Goal: Task Accomplishment & Management: Use online tool/utility

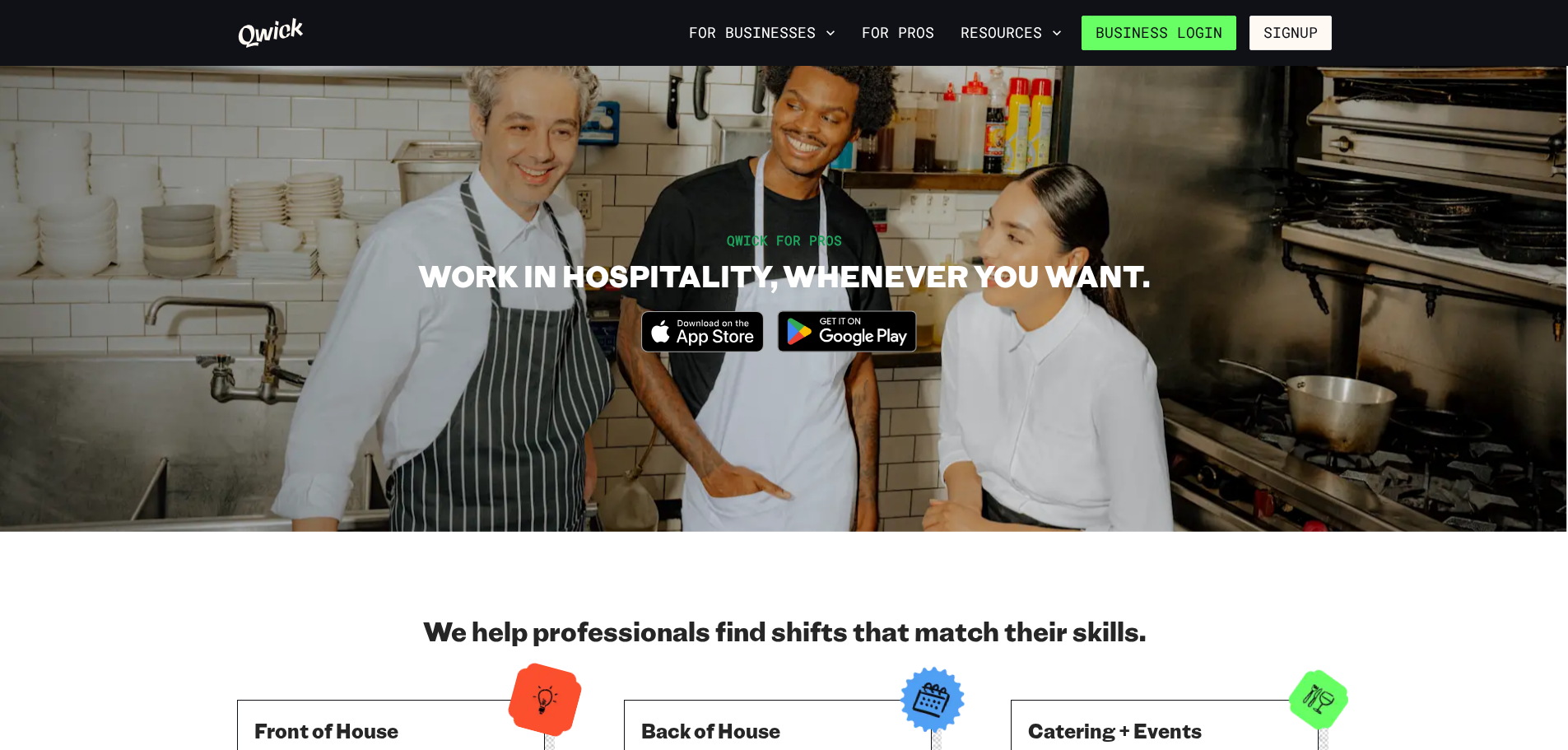
click at [1206, 25] on link "Business Login" at bounding box center [1159, 32] width 155 height 34
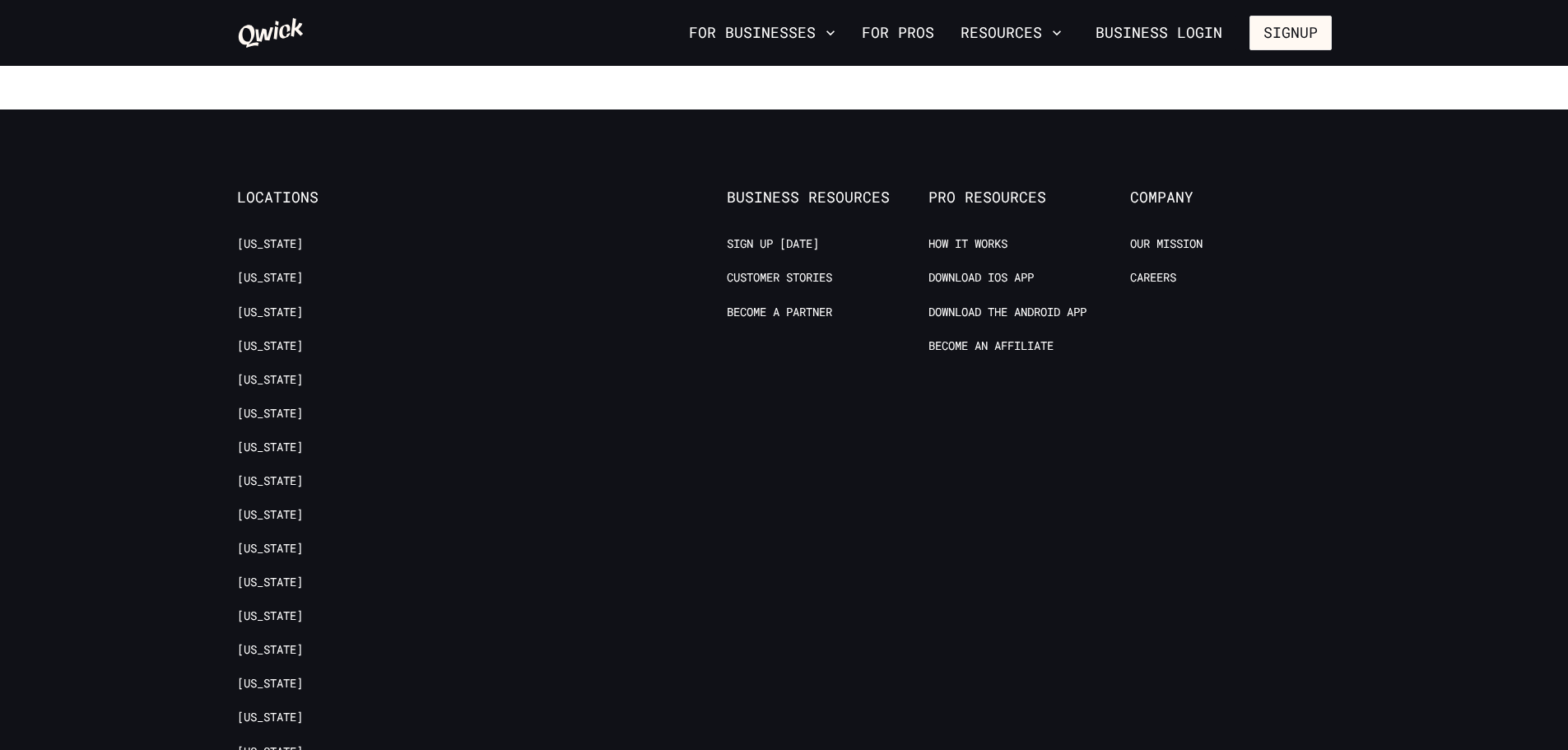
scroll to position [2881, 0]
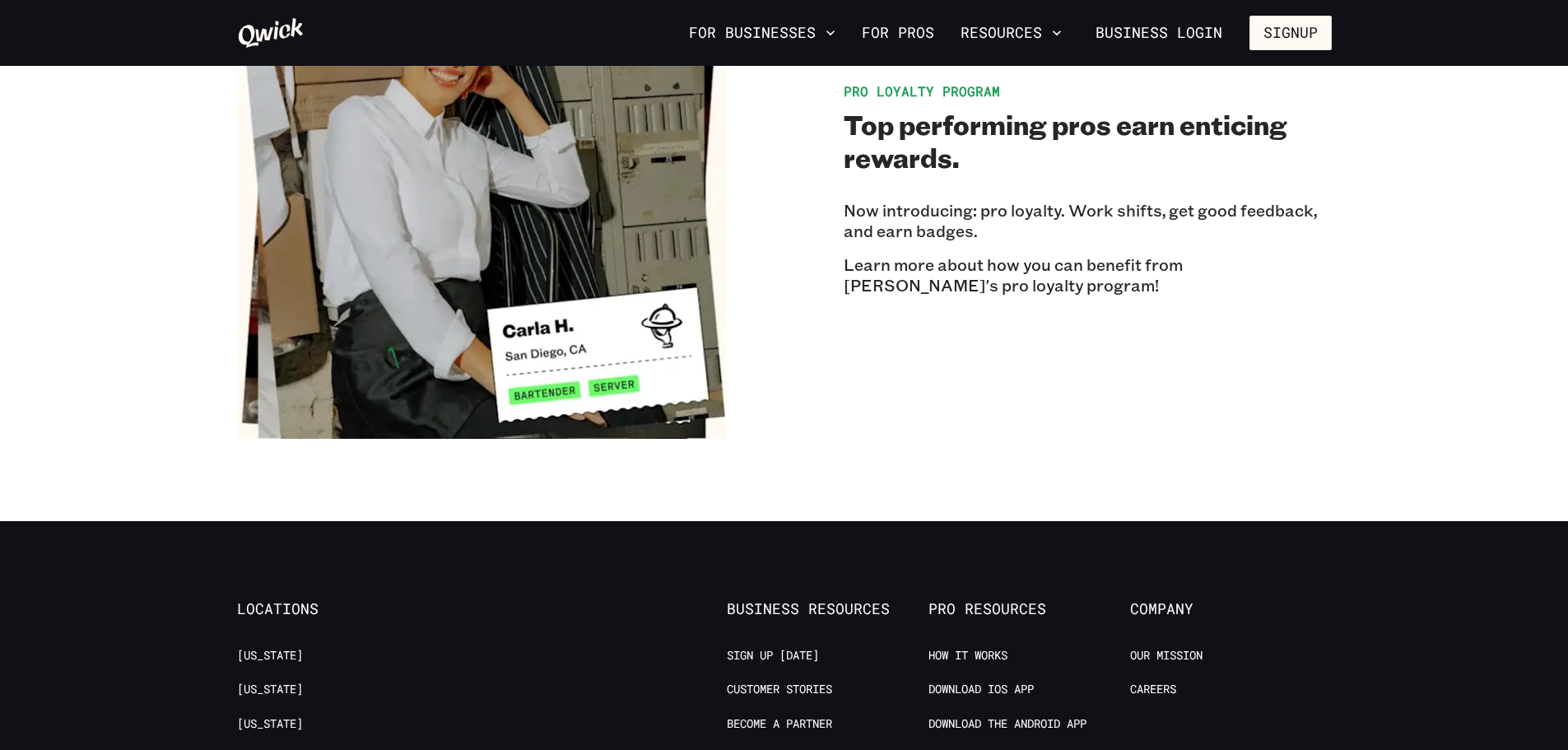
drag, startPoint x: 800, startPoint y: 534, endPoint x: 773, endPoint y: 532, distance: 27.1
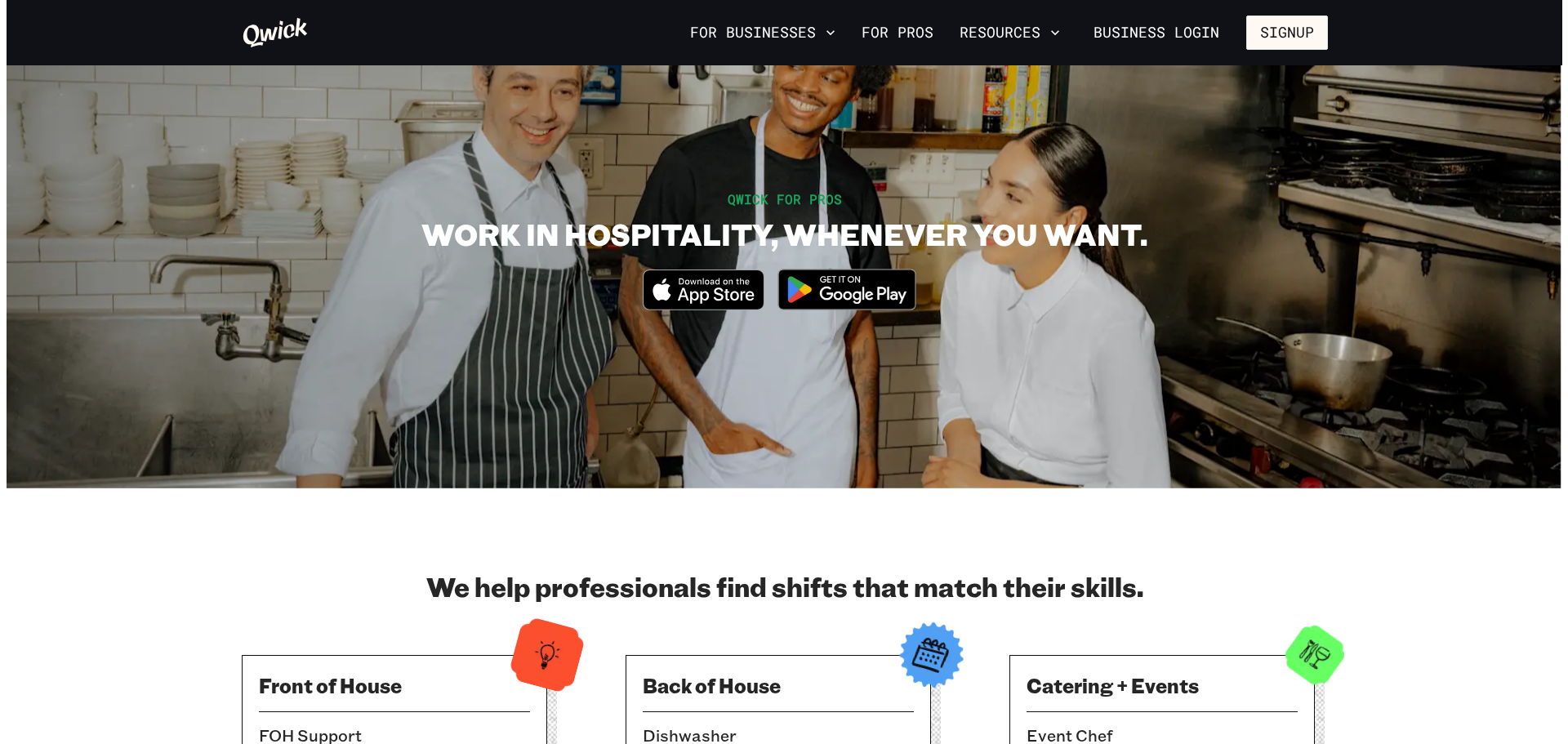
scroll to position [0, 0]
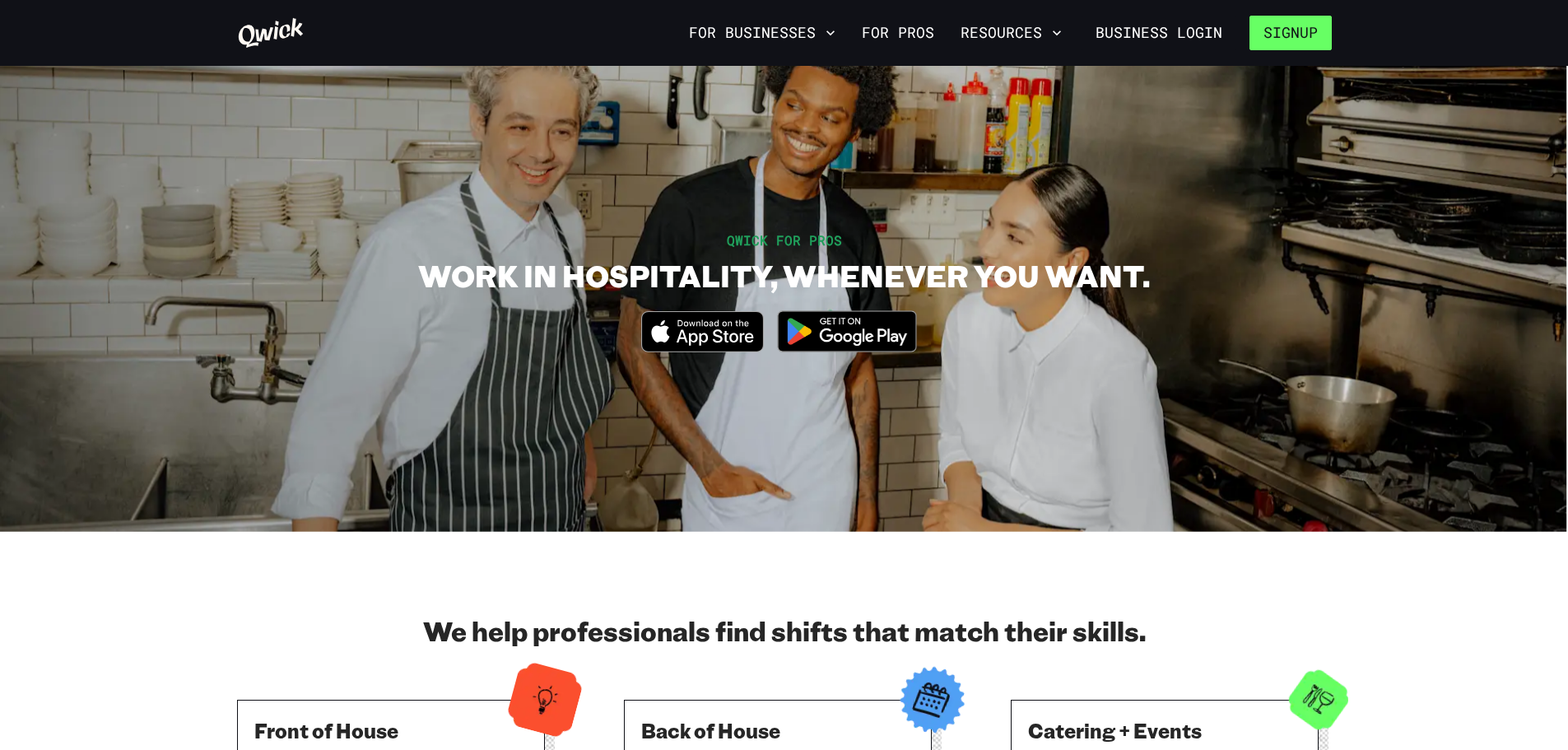
click at [1286, 36] on button "Signup" at bounding box center [1291, 32] width 83 height 34
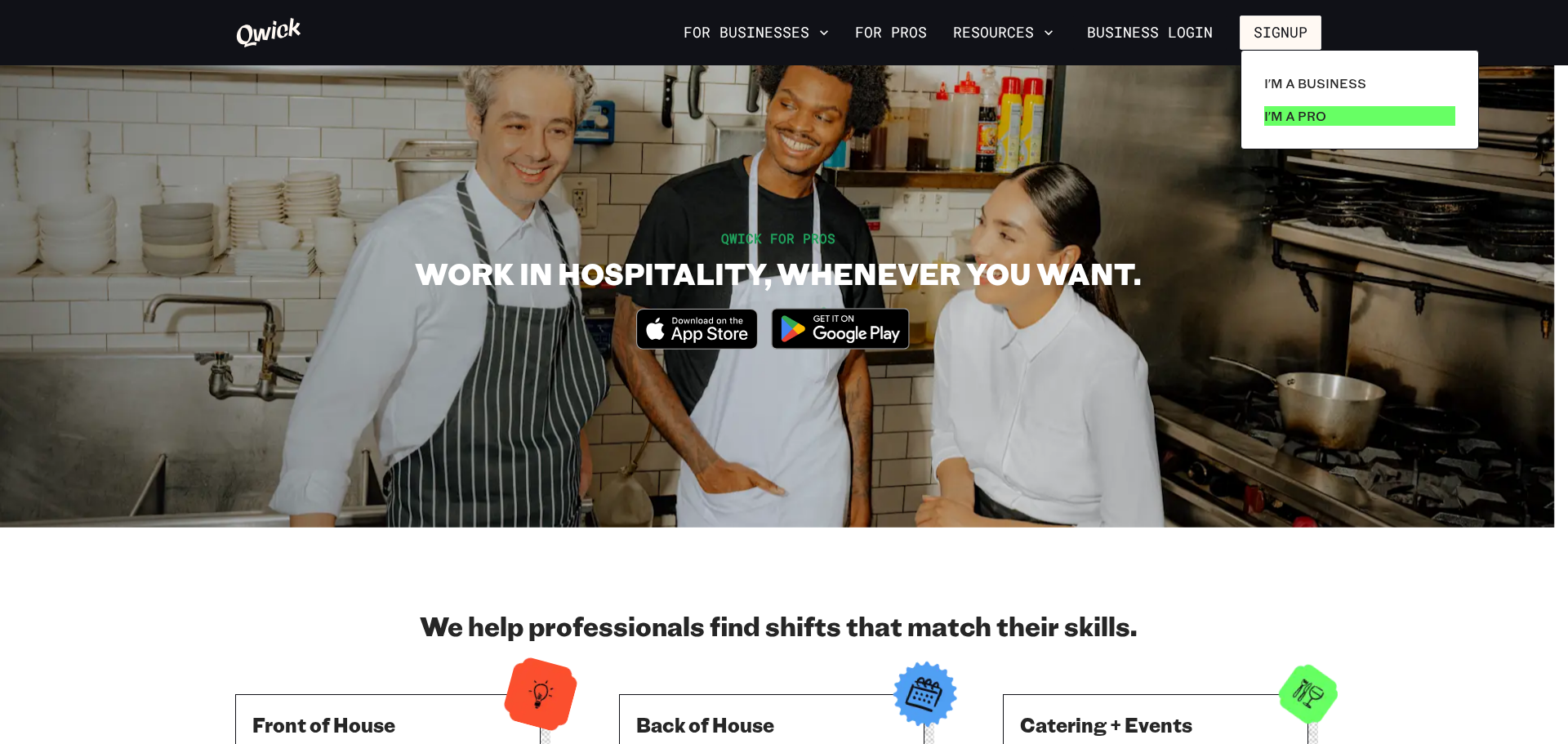
click at [1287, 118] on p "I'm a Pro" at bounding box center [1296, 116] width 62 height 20
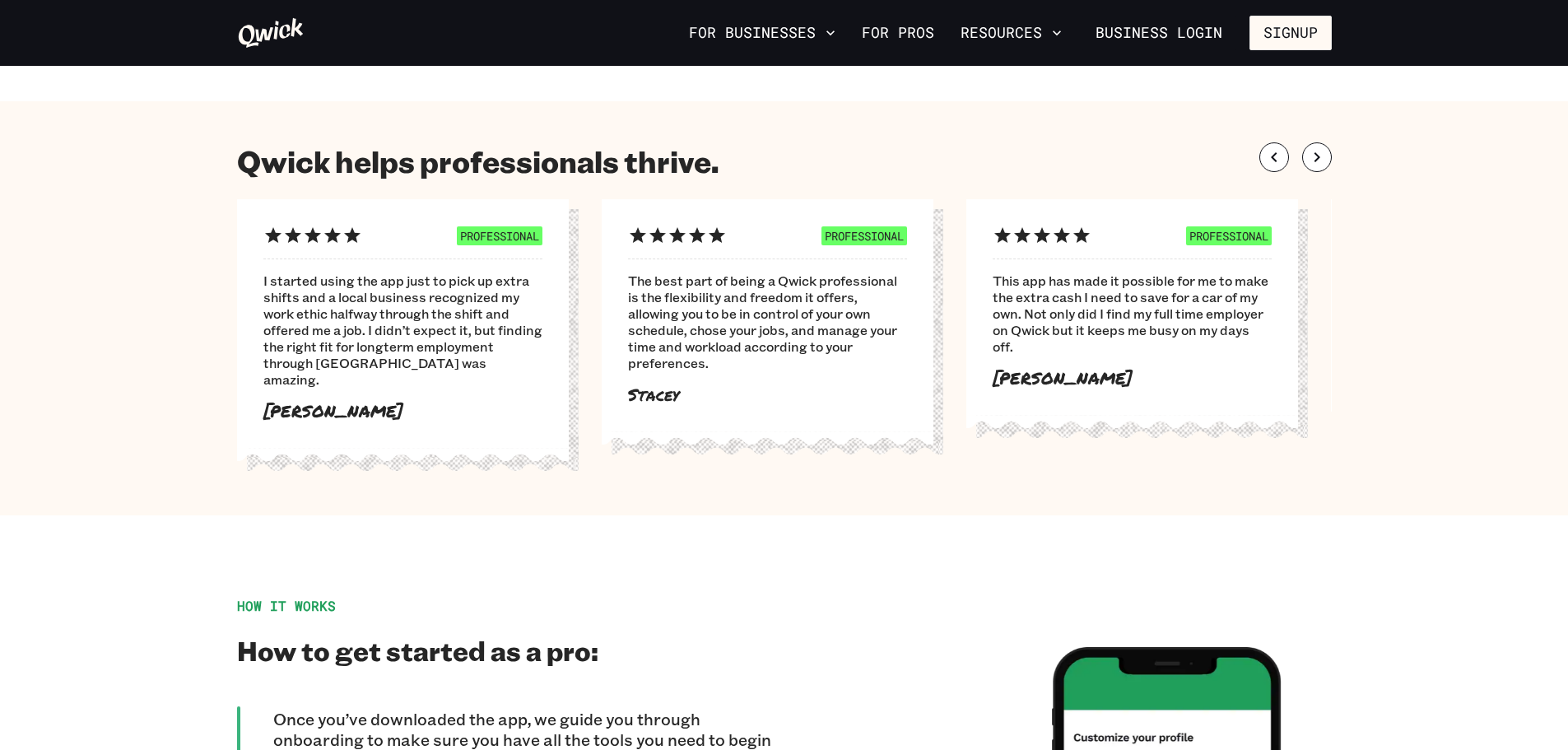
scroll to position [1398, 0]
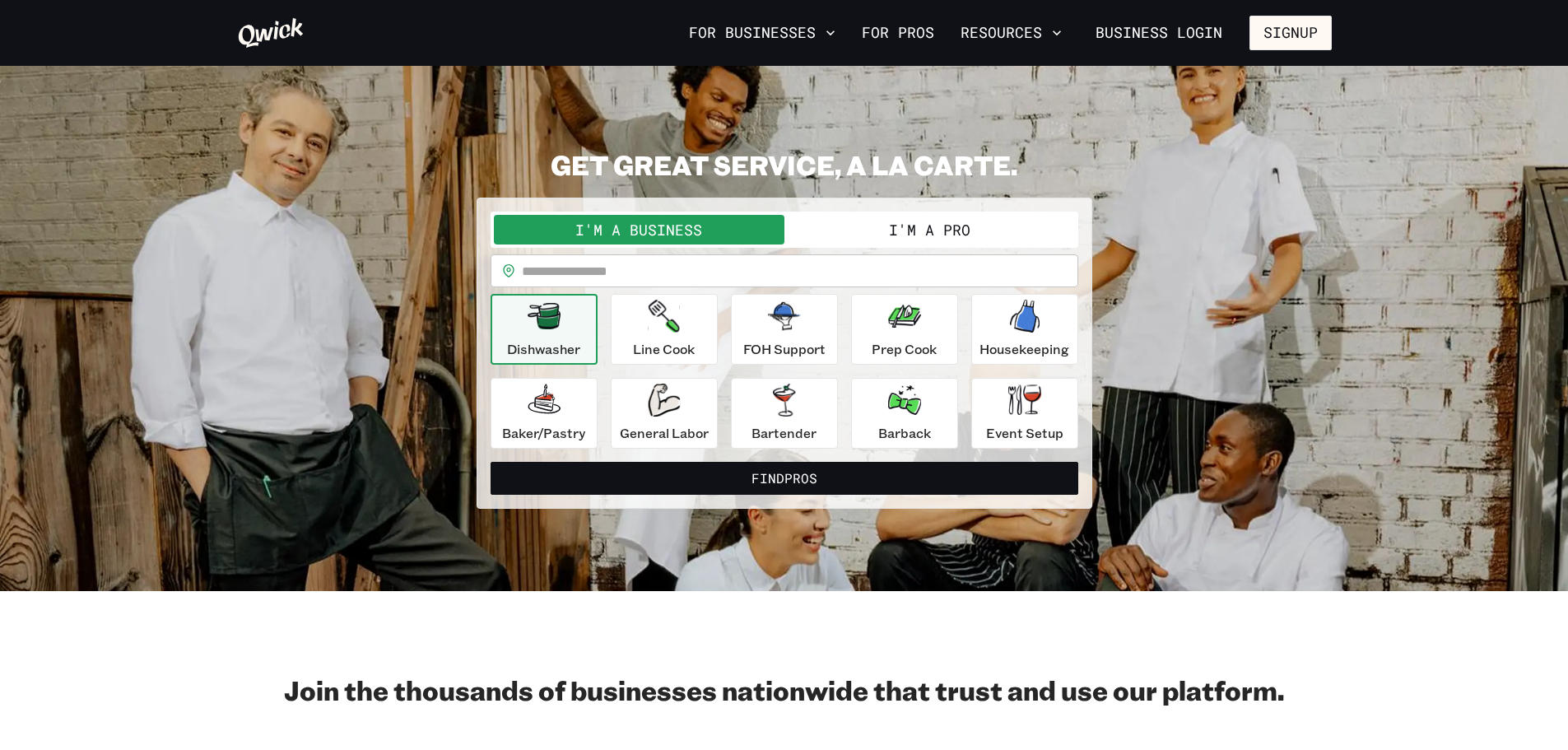
click at [939, 226] on button "I'm a Pro" at bounding box center [930, 229] width 291 height 29
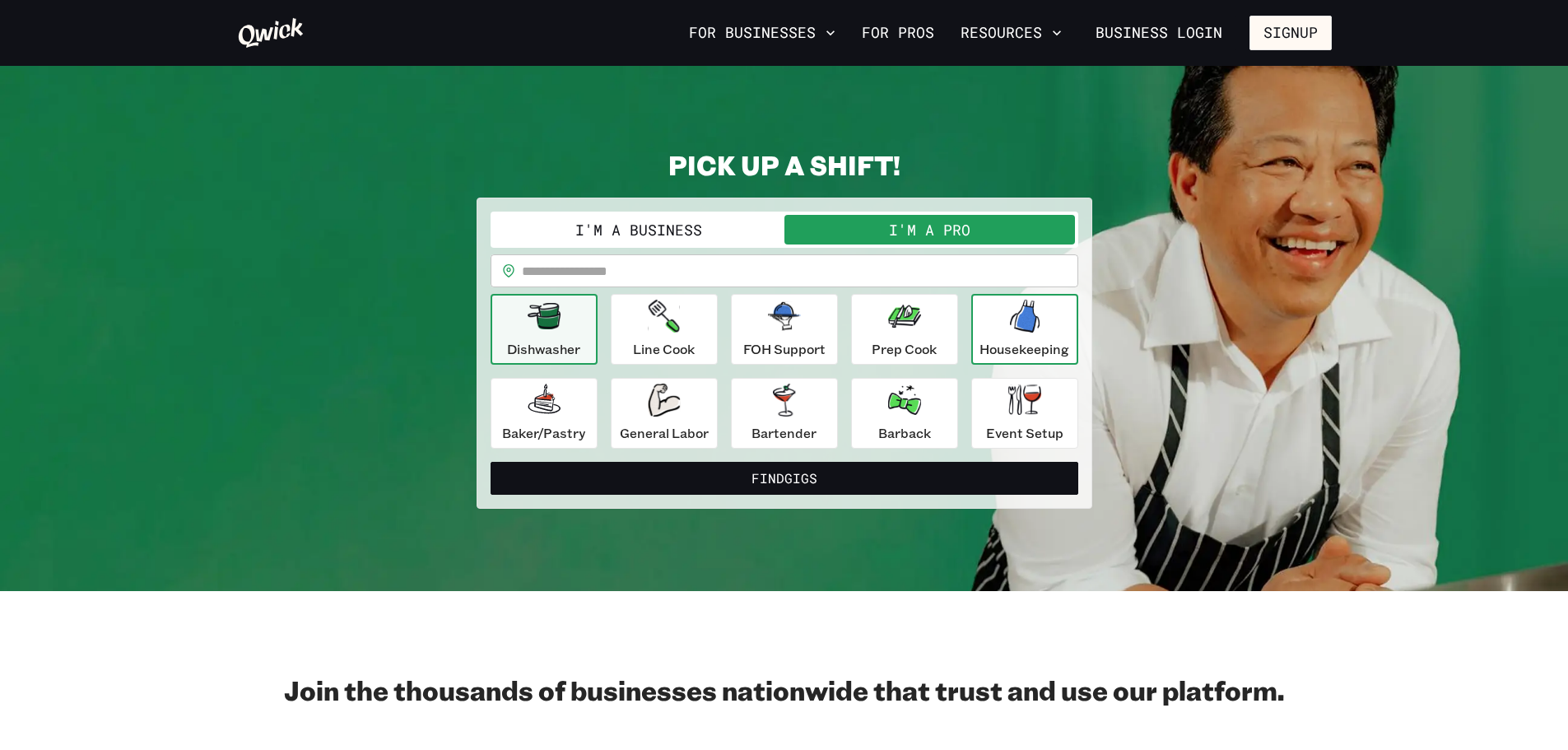
click at [1034, 330] on icon "button" at bounding box center [1024, 315] width 29 height 33
click at [573, 349] on p "Dishwasher" at bounding box center [543, 348] width 73 height 20
click at [657, 395] on icon "button" at bounding box center [664, 400] width 32 height 33
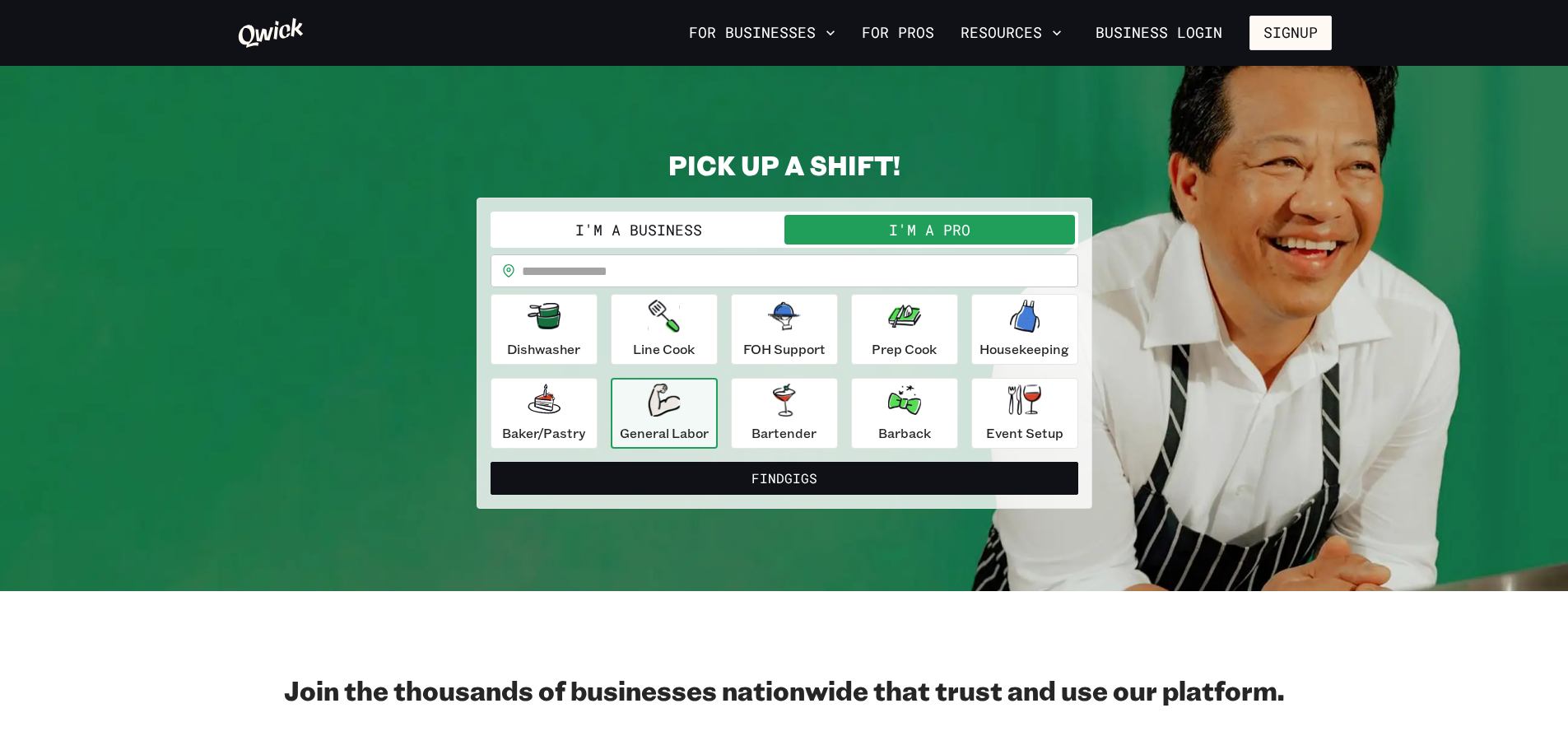
click at [680, 270] on input "text" at bounding box center [800, 271] width 557 height 33
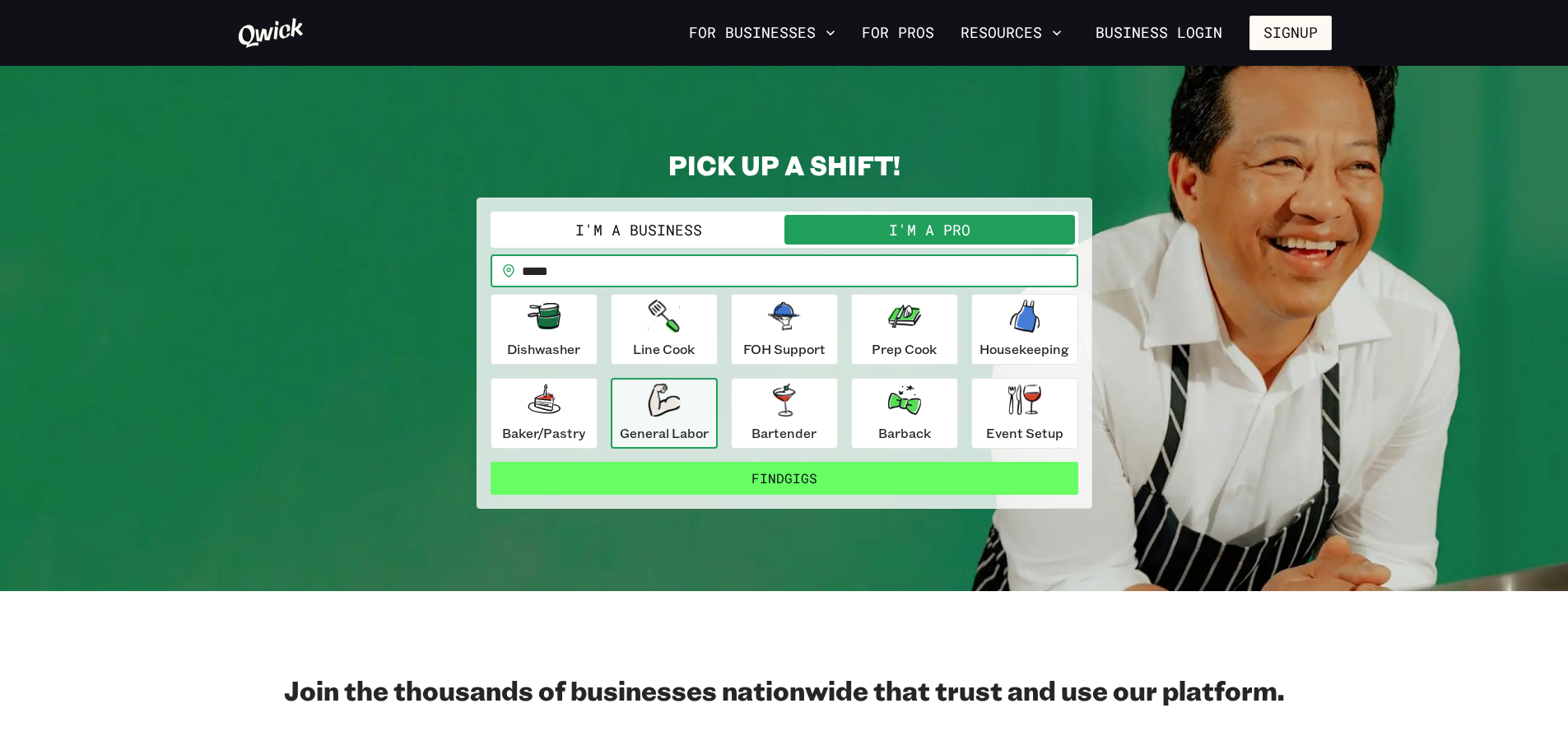
type input "*****"
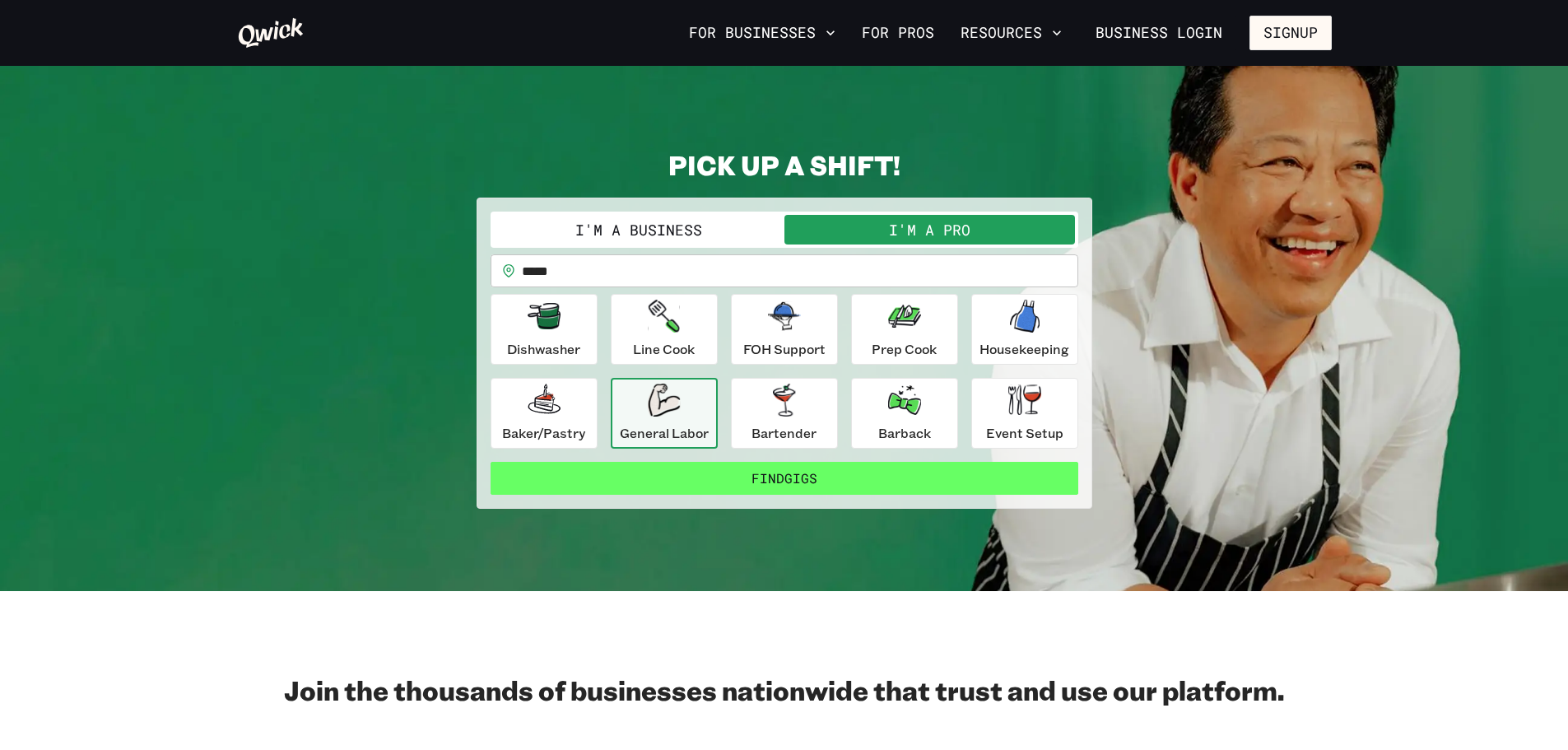
click at [756, 482] on button "Find Gigs" at bounding box center [784, 478] width 588 height 33
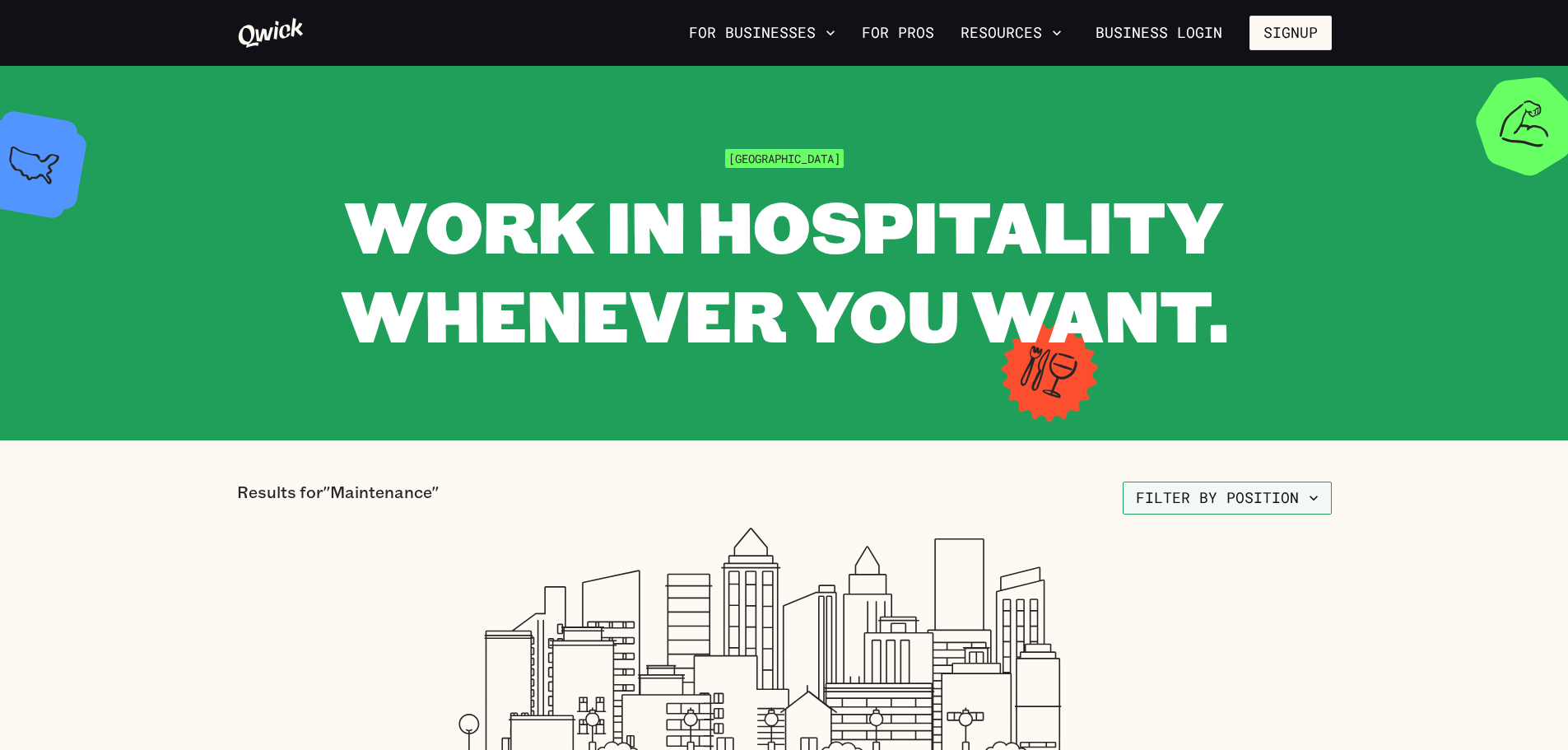
click at [1231, 512] on button "Filter by position" at bounding box center [1227, 497] width 209 height 33
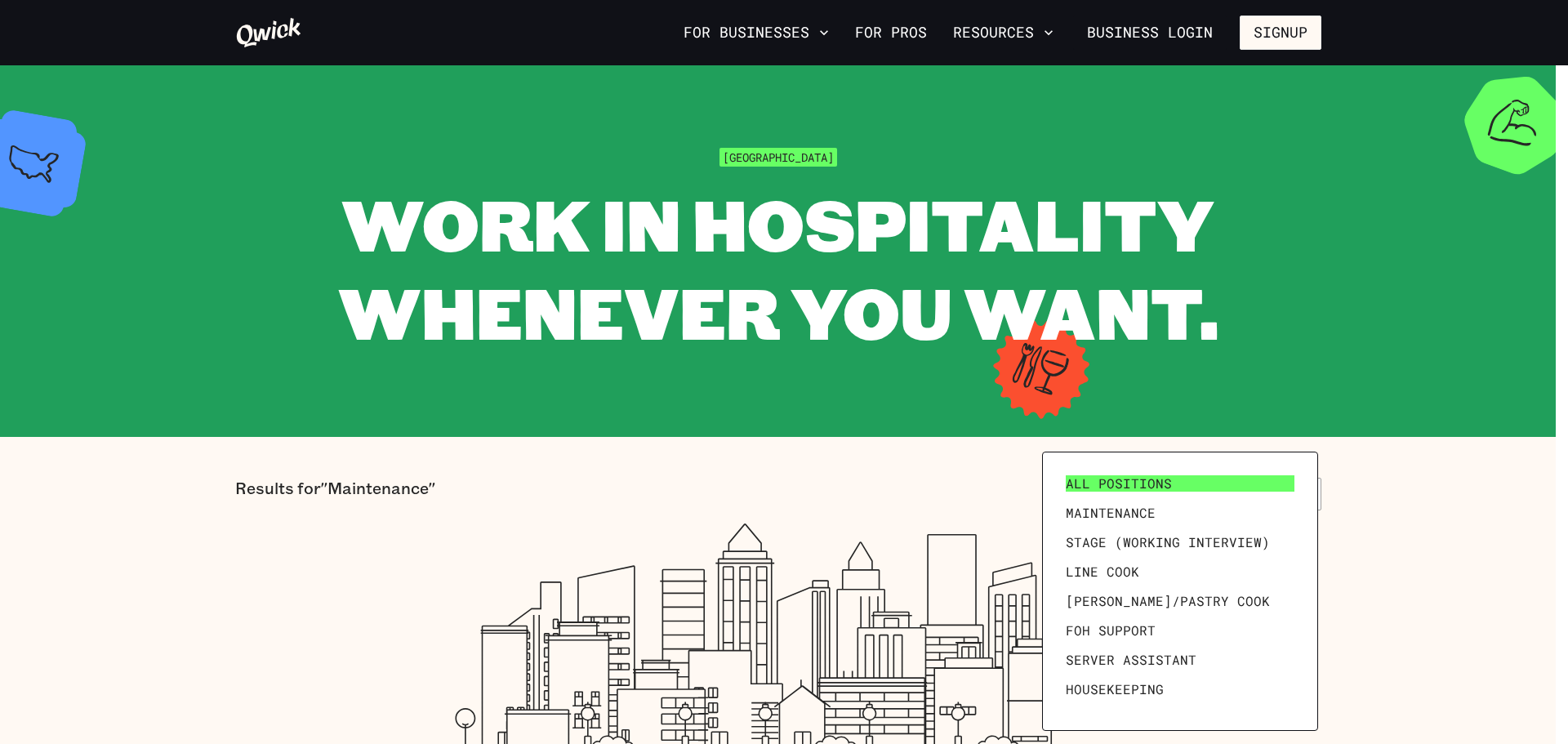
click at [1209, 477] on link "All Positions" at bounding box center [1180, 482] width 242 height 29
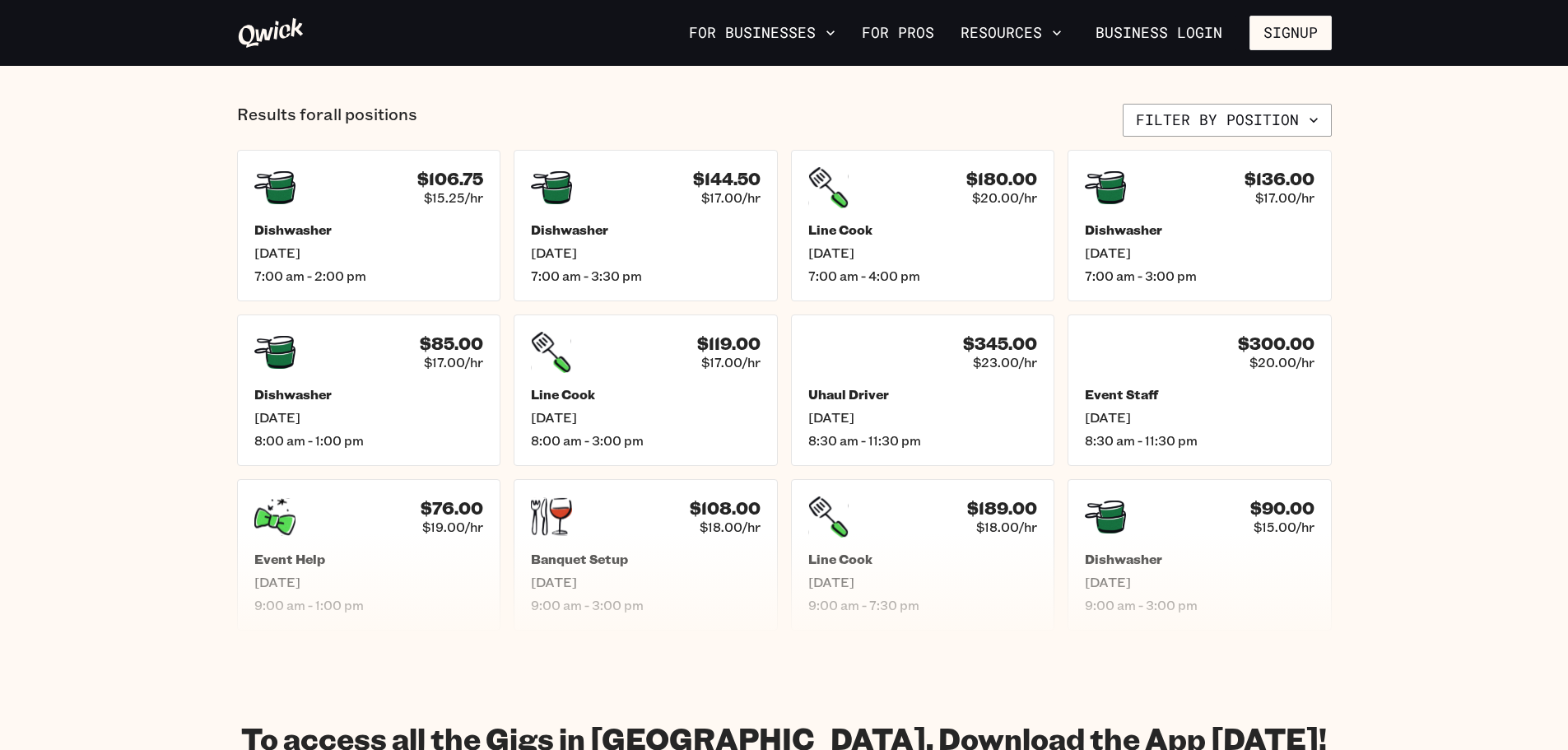
scroll to position [658, 0]
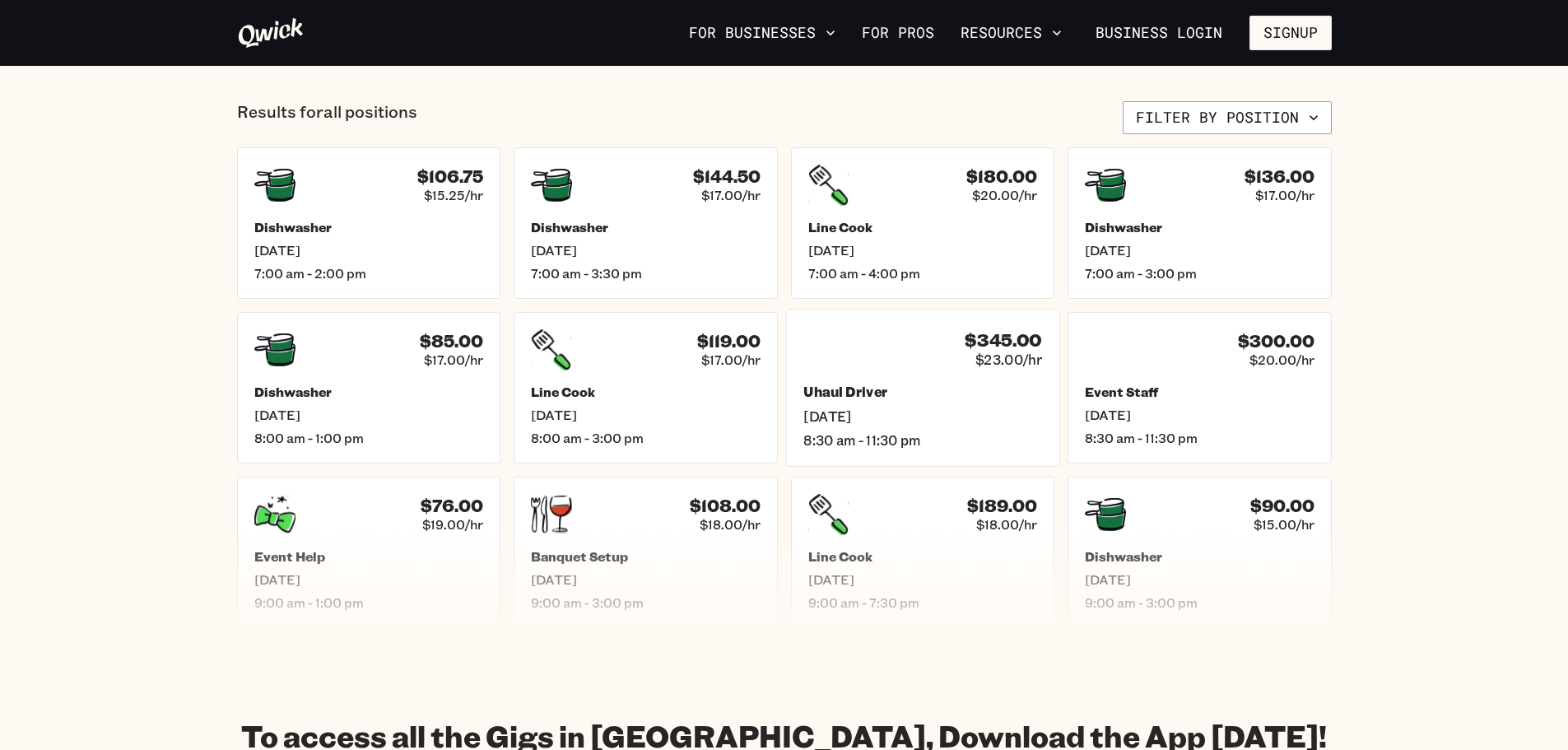
click at [1018, 341] on h4 "$345.00" at bounding box center [1003, 340] width 77 height 22
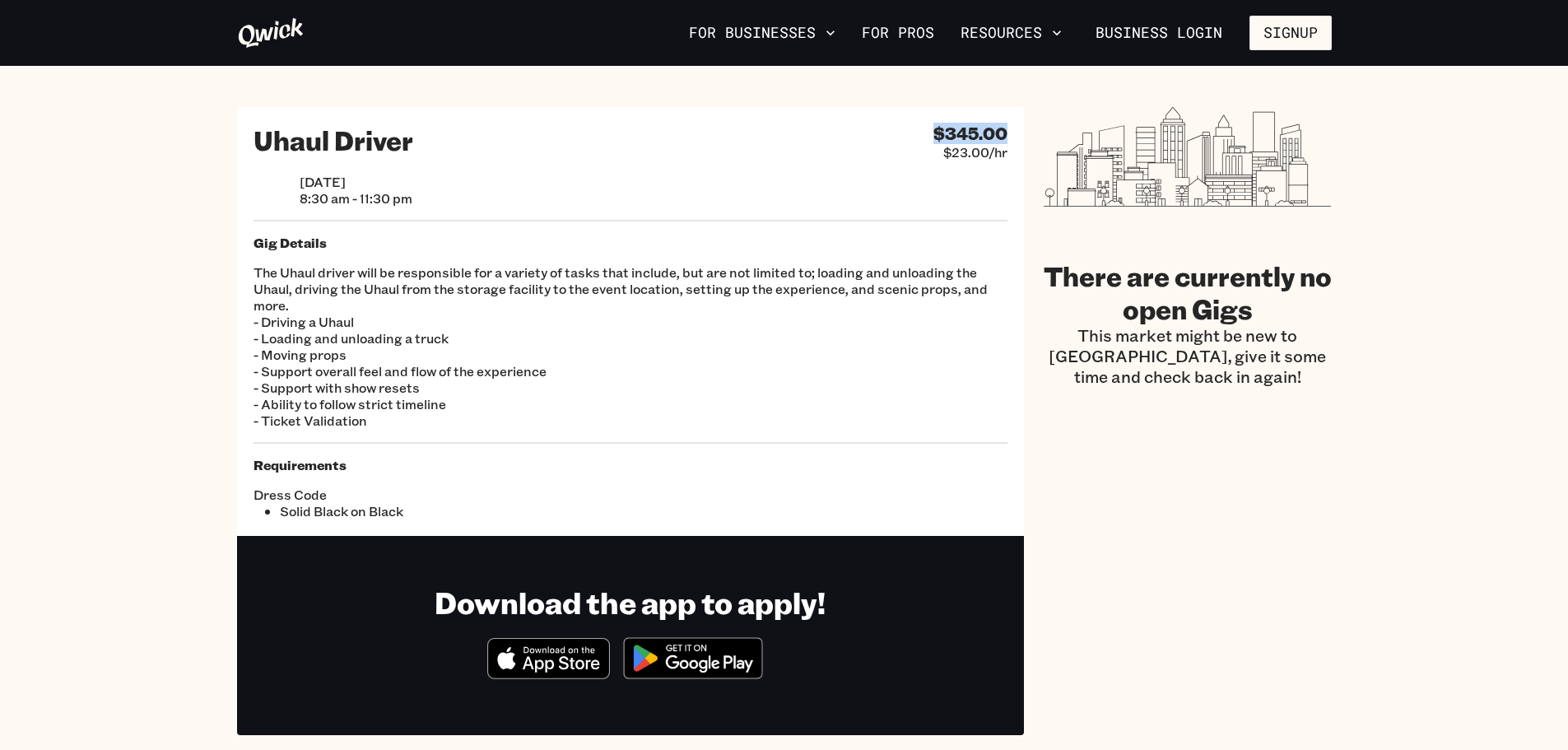
drag, startPoint x: 907, startPoint y: 154, endPoint x: 1005, endPoint y: 138, distance: 99.3
click at [1005, 138] on div "Uhaul Driver $345.00 $23.00/hr" at bounding box center [631, 141] width 754 height 37
drag, startPoint x: 317, startPoint y: 502, endPoint x: 318, endPoint y: 493, distance: 9.1
click at [318, 503] on li "Solid Black on Black" at bounding box center [455, 511] width 350 height 16
click at [320, 454] on div "Uhaul Driver $345.00 $23.00/hr Fri, Sep 19 8:30 am - 11:30 pm Gig Details The U…" at bounding box center [631, 322] width 787 height 429
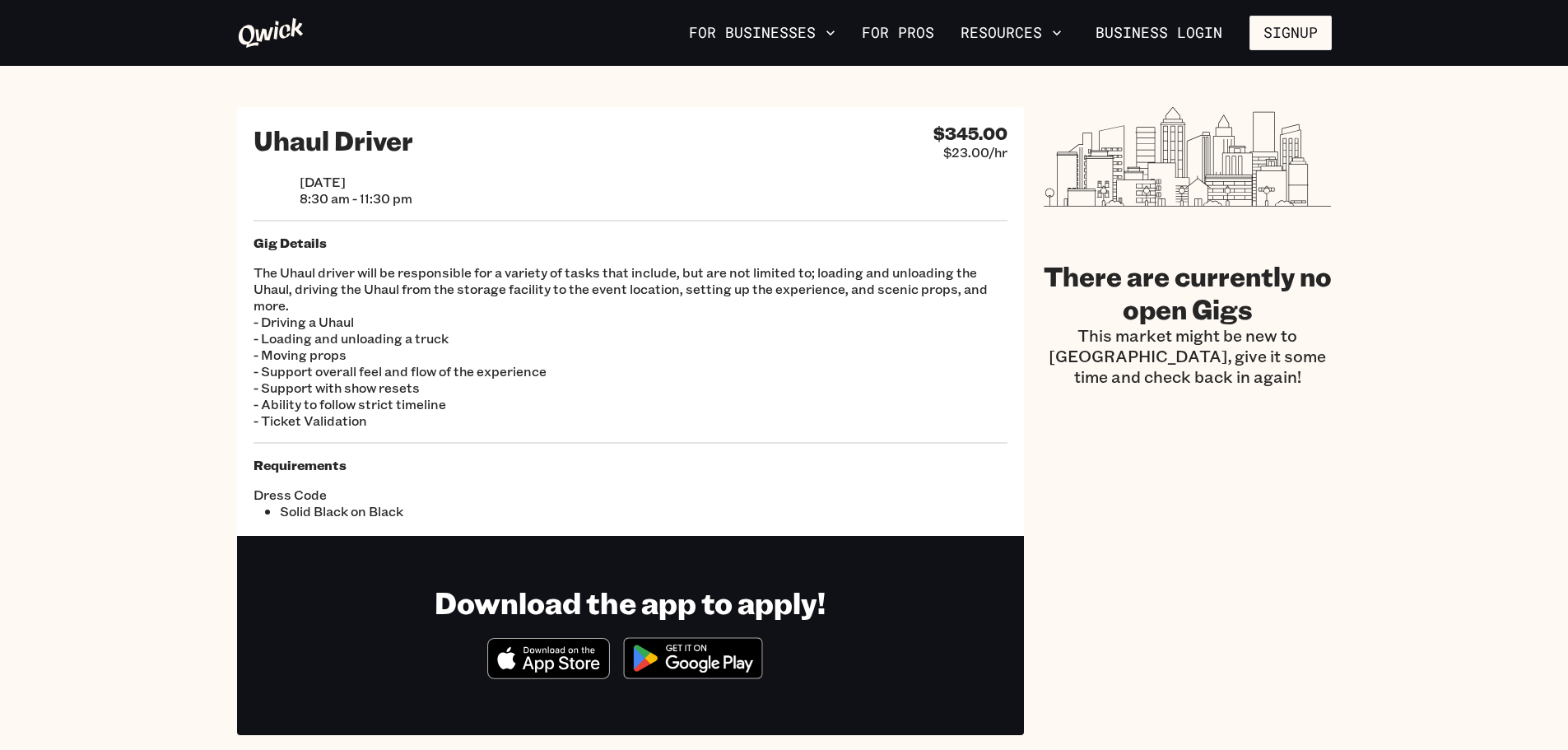
click at [361, 301] on p "The Uhaul driver will be responsible for a variety of tasks that include, but a…" at bounding box center [631, 346] width 754 height 164
click at [365, 291] on p "The Uhaul driver will be responsible for a variety of tasks that include, but a…" at bounding box center [631, 346] width 754 height 164
drag, startPoint x: 705, startPoint y: 311, endPoint x: 697, endPoint y: 289, distance: 23.4
click at [706, 310] on p "The Uhaul driver will be responsible for a variety of tasks that include, but a…" at bounding box center [631, 346] width 754 height 164
click at [697, 288] on p "The Uhaul driver will be responsible for a variety of tasks that include, but a…" at bounding box center [631, 346] width 754 height 164
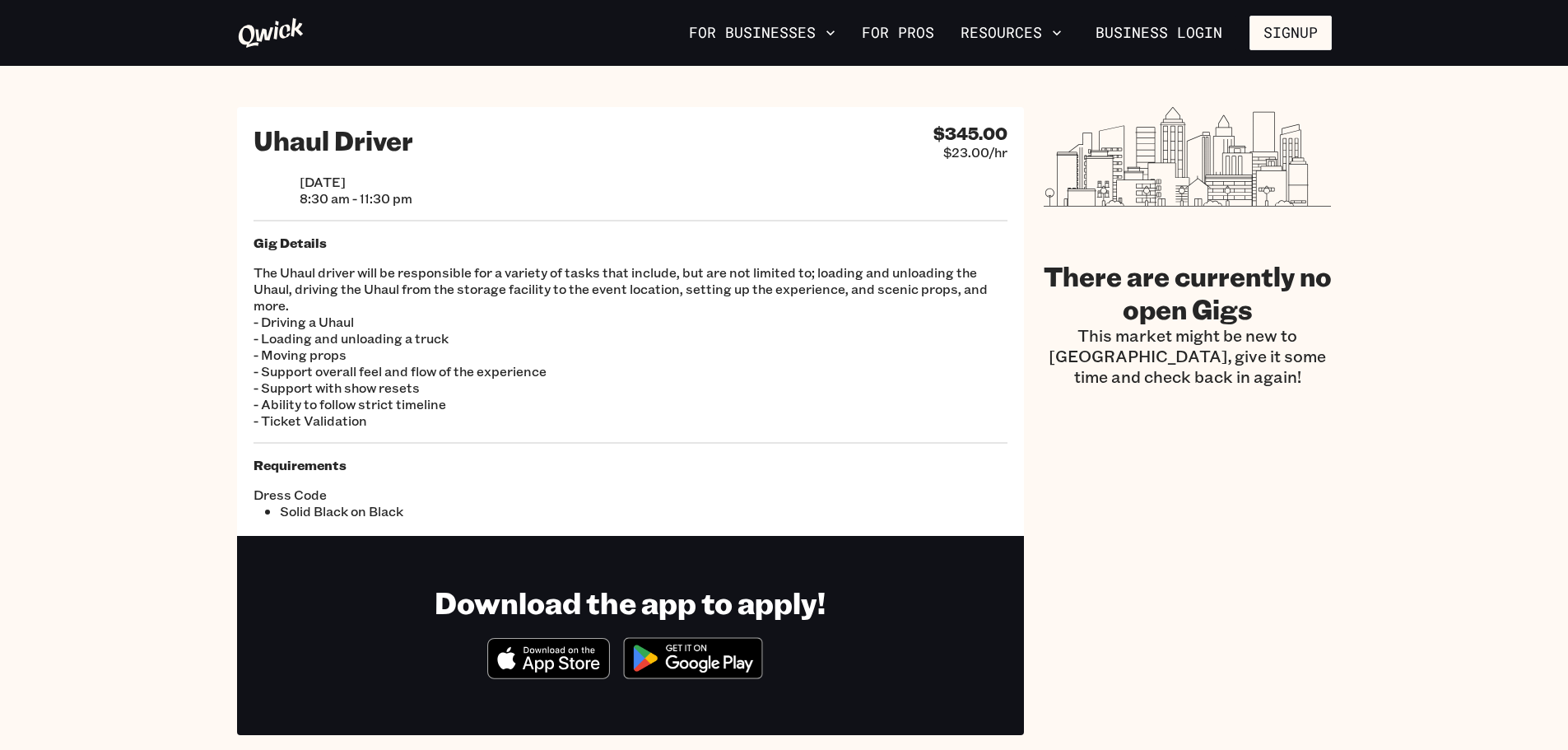
click at [685, 258] on div "Gig Details The Uhaul driver will be responsible for a variety of tasks that in…" at bounding box center [631, 331] width 754 height 195
drag, startPoint x: 684, startPoint y: 256, endPoint x: 675, endPoint y: 256, distance: 9.0
click at [678, 256] on div "Gig Details The Uhaul driver will be responsible for a variety of tasks that in…" at bounding box center [631, 331] width 754 height 195
click at [659, 269] on p "The Uhaul driver will be responsible for a variety of tasks that include, but a…" at bounding box center [631, 346] width 754 height 164
click at [661, 269] on p "The Uhaul driver will be responsible for a variety of tasks that include, but a…" at bounding box center [631, 346] width 754 height 164
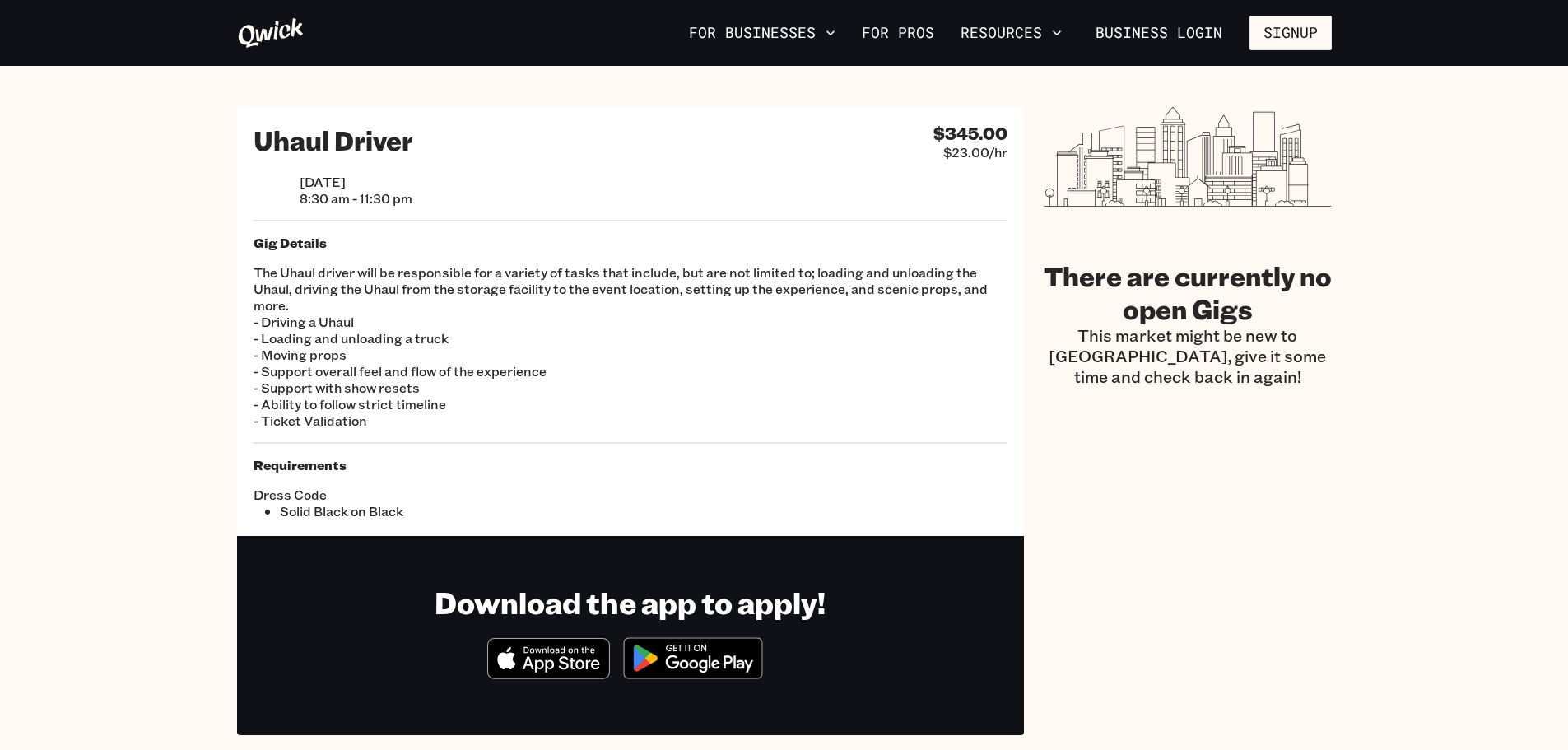
drag, startPoint x: 810, startPoint y: 200, endPoint x: 798, endPoint y: 210, distance: 15.6
click at [811, 201] on div "Fri, Sep 19 8:30 am - 11:30 pm" at bounding box center [631, 190] width 754 height 33
click at [607, 326] on p "The Uhaul driver will be responsible for a variety of tasks that include, but a…" at bounding box center [631, 346] width 754 height 164
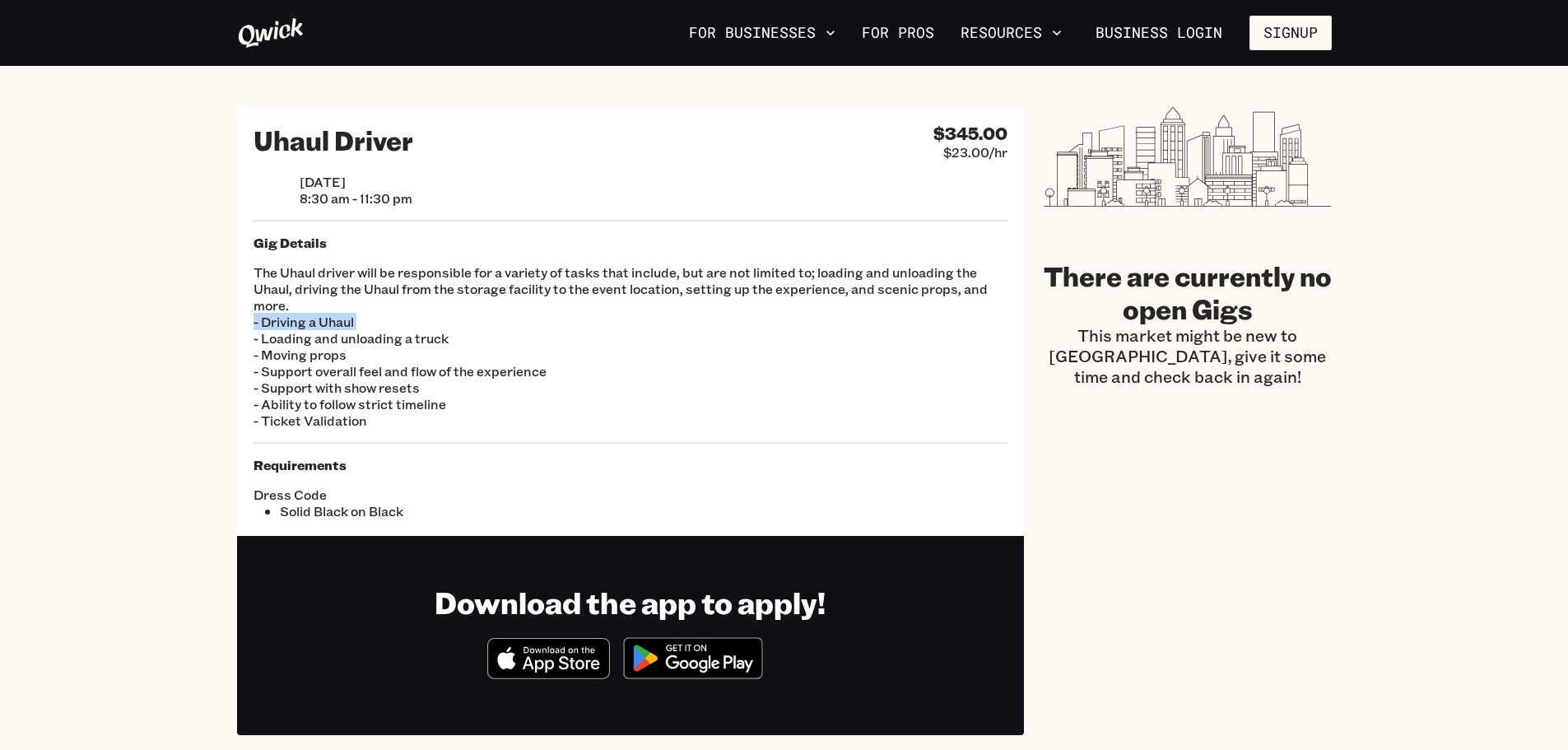
click at [607, 326] on p "The Uhaul driver will be responsible for a variety of tasks that include, but a…" at bounding box center [631, 346] width 754 height 164
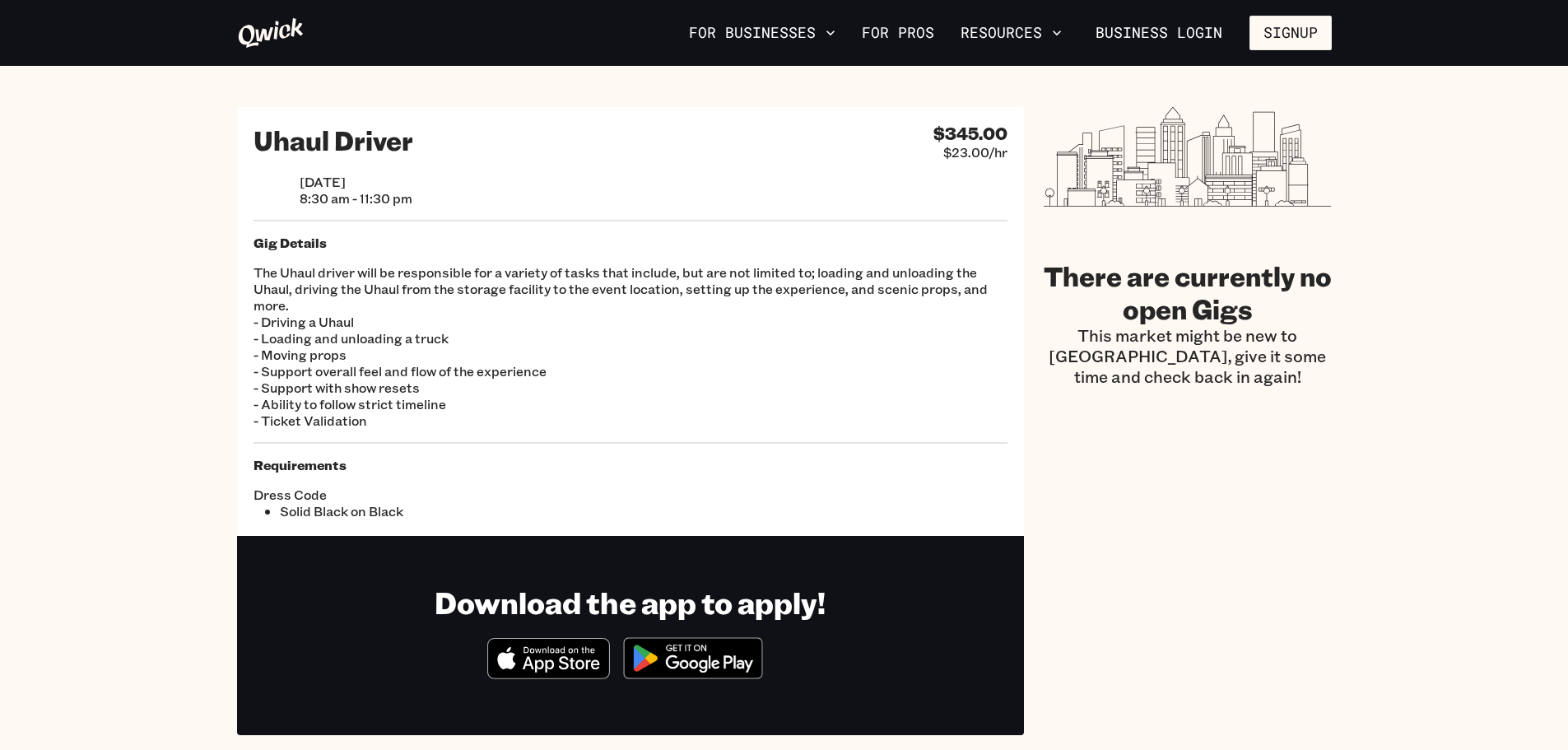
click at [359, 506] on li "Solid Black on Black" at bounding box center [455, 511] width 350 height 16
click at [339, 417] on p "The Uhaul driver will be responsible for a variety of tasks that include, but a…" at bounding box center [631, 346] width 754 height 164
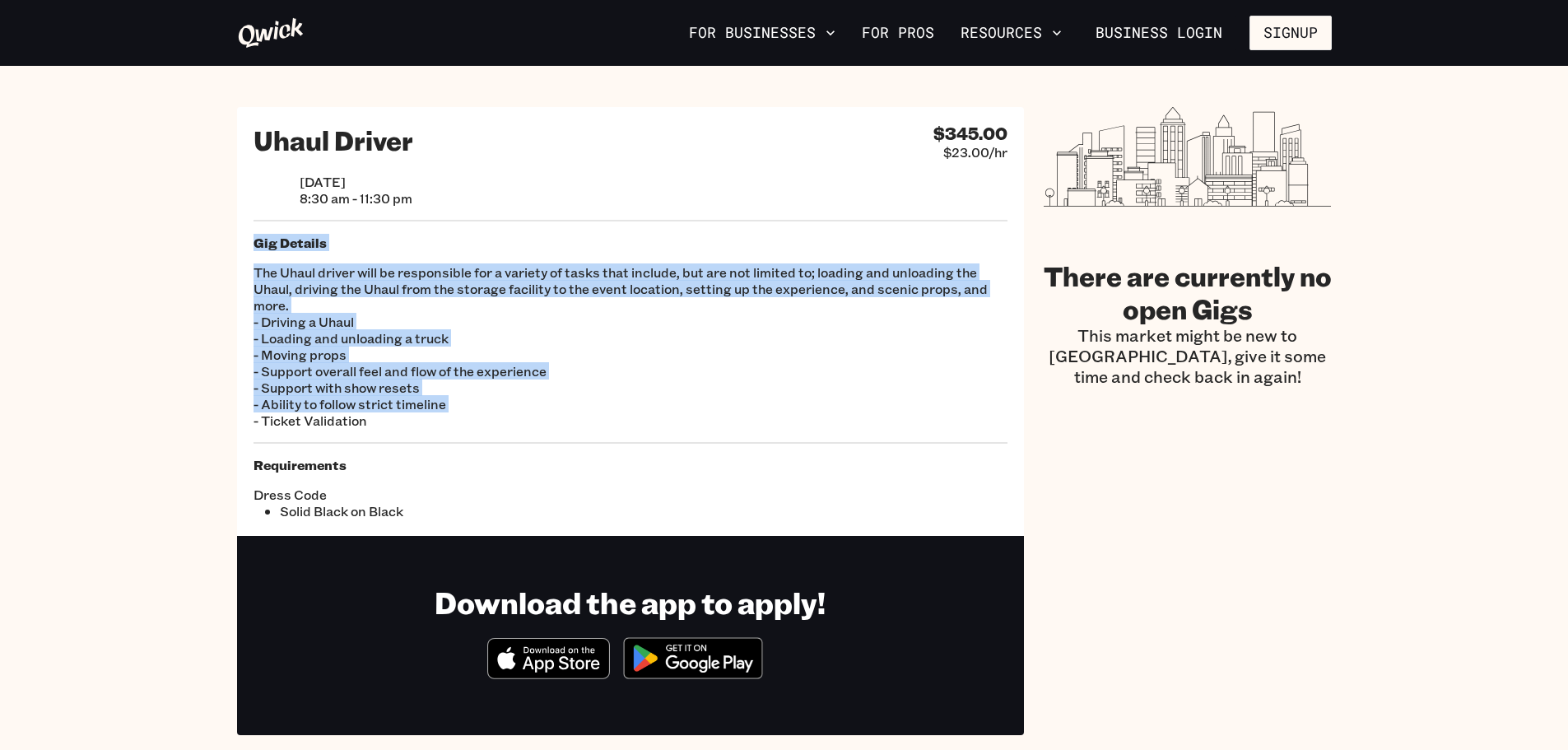
click at [339, 417] on p "The Uhaul driver will be responsible for a variety of tasks that include, but a…" at bounding box center [631, 346] width 754 height 164
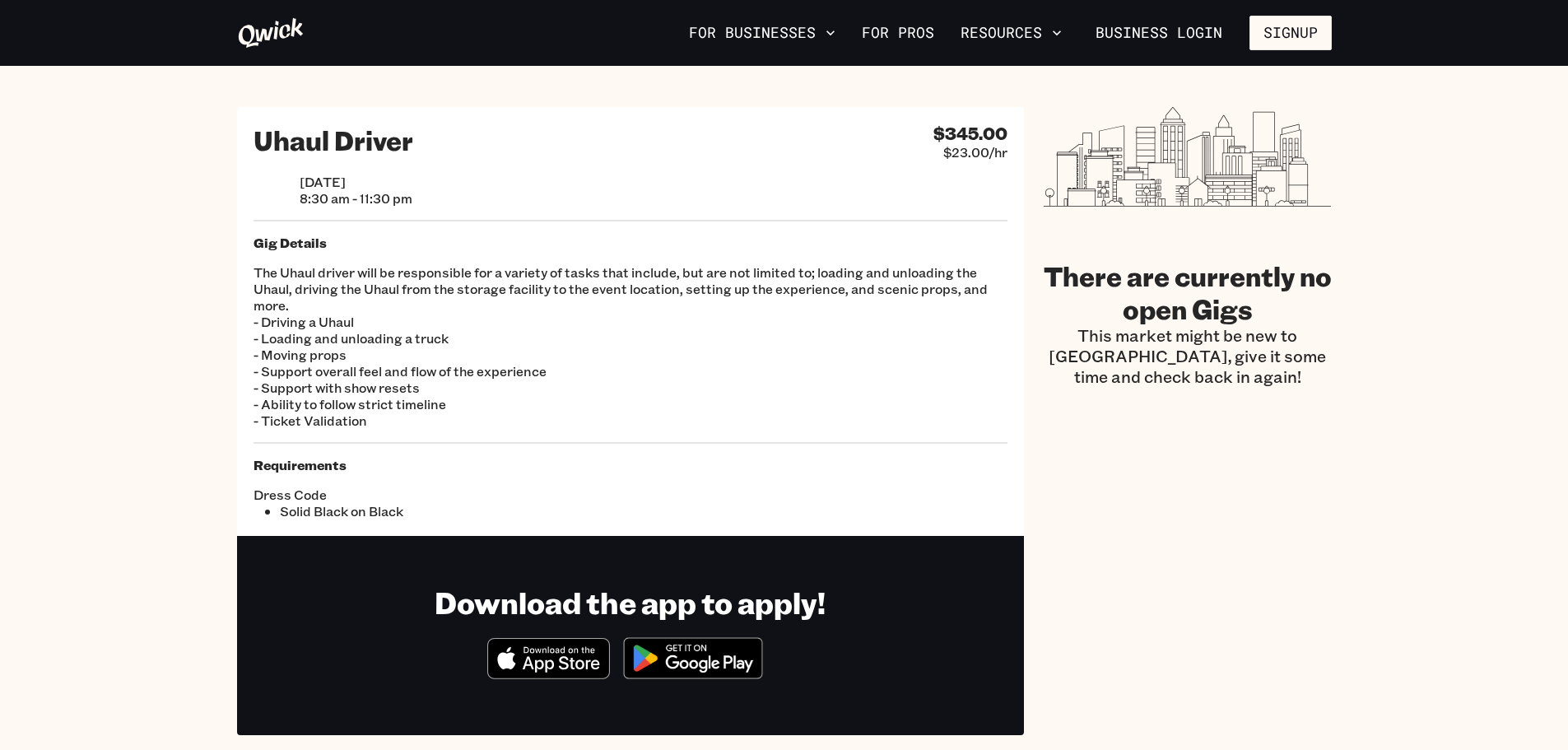
click at [418, 355] on p "The Uhaul driver will be responsible for a variety of tasks that include, but a…" at bounding box center [631, 346] width 754 height 164
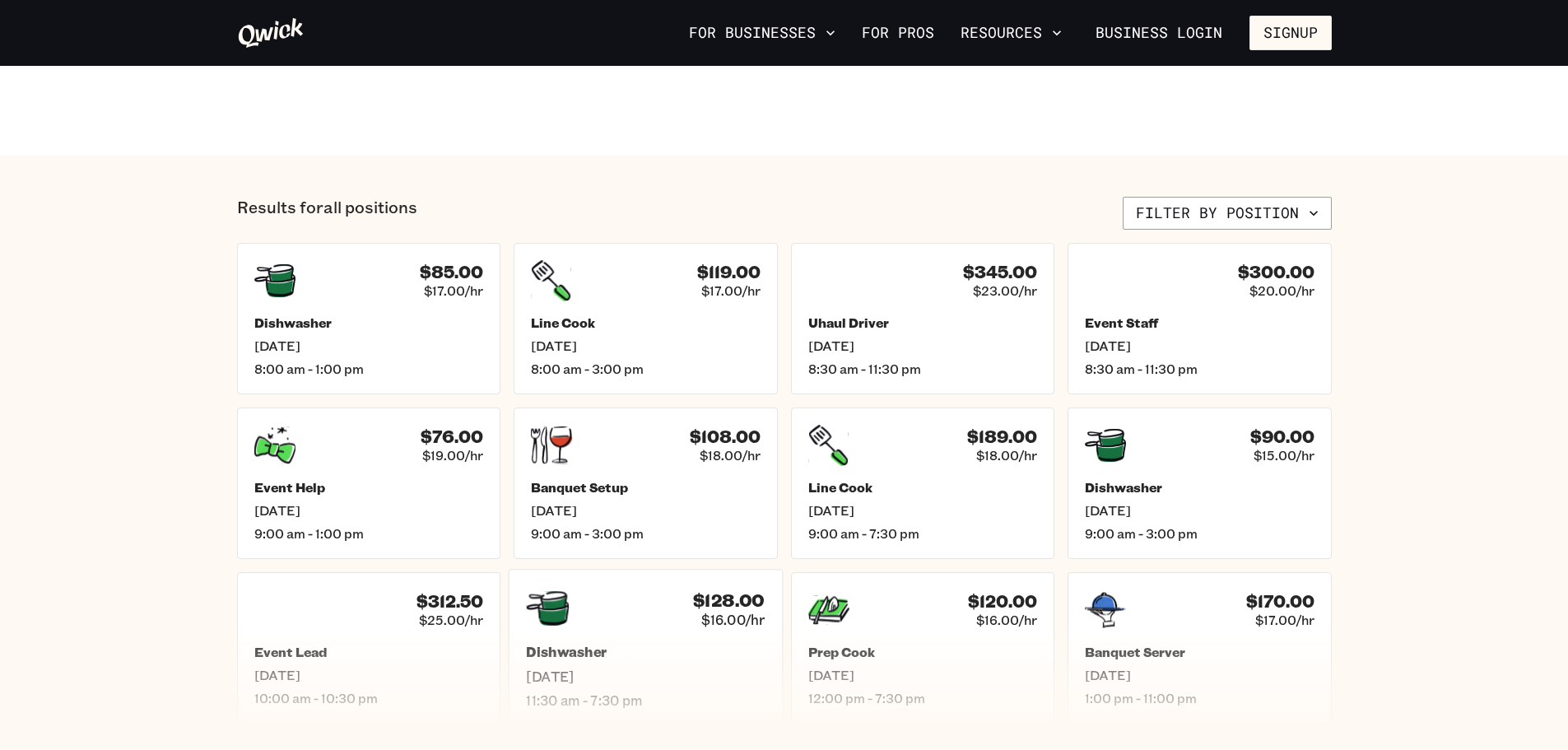
scroll to position [576, 0]
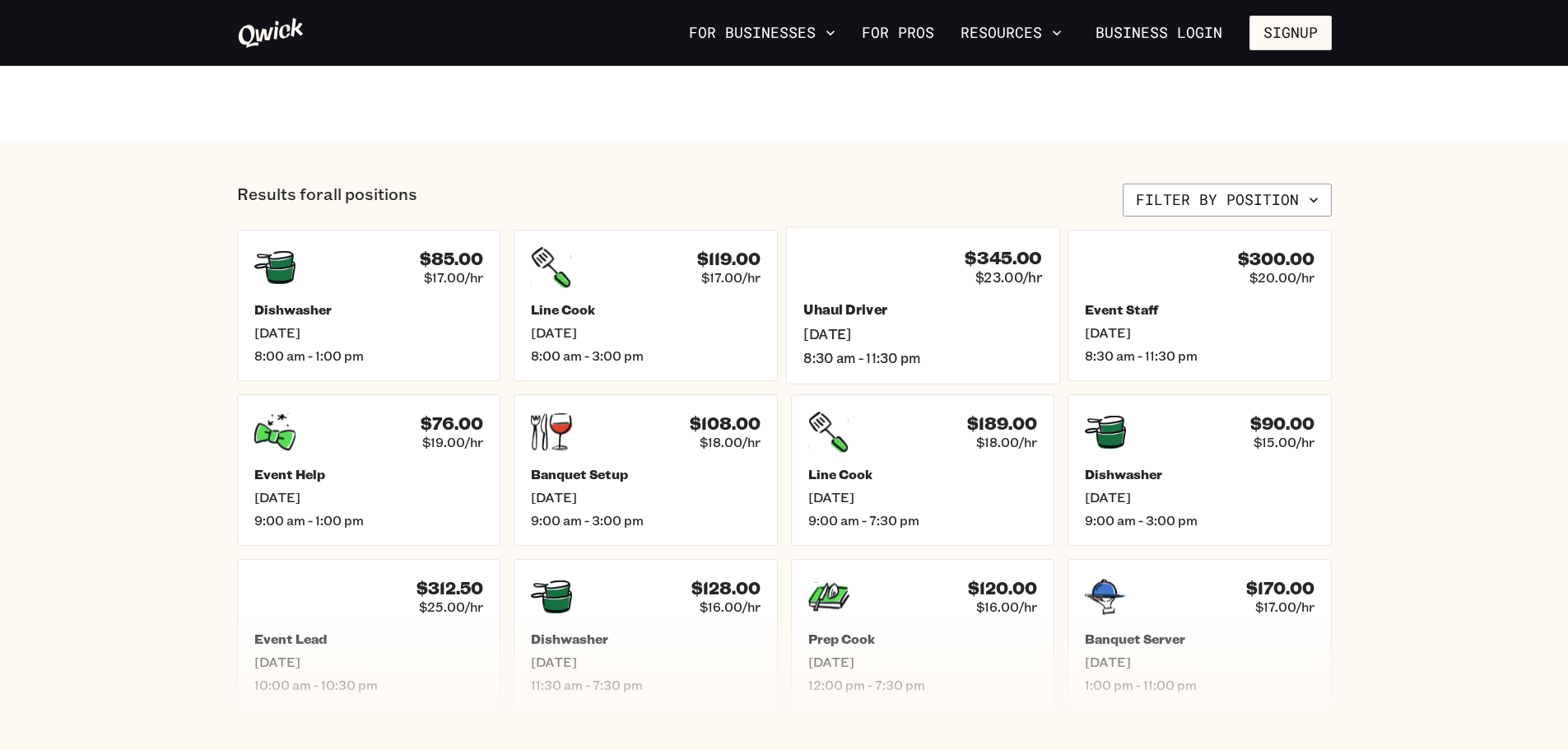
click at [936, 328] on span "Fri, Sep 19" at bounding box center [922, 333] width 238 height 17
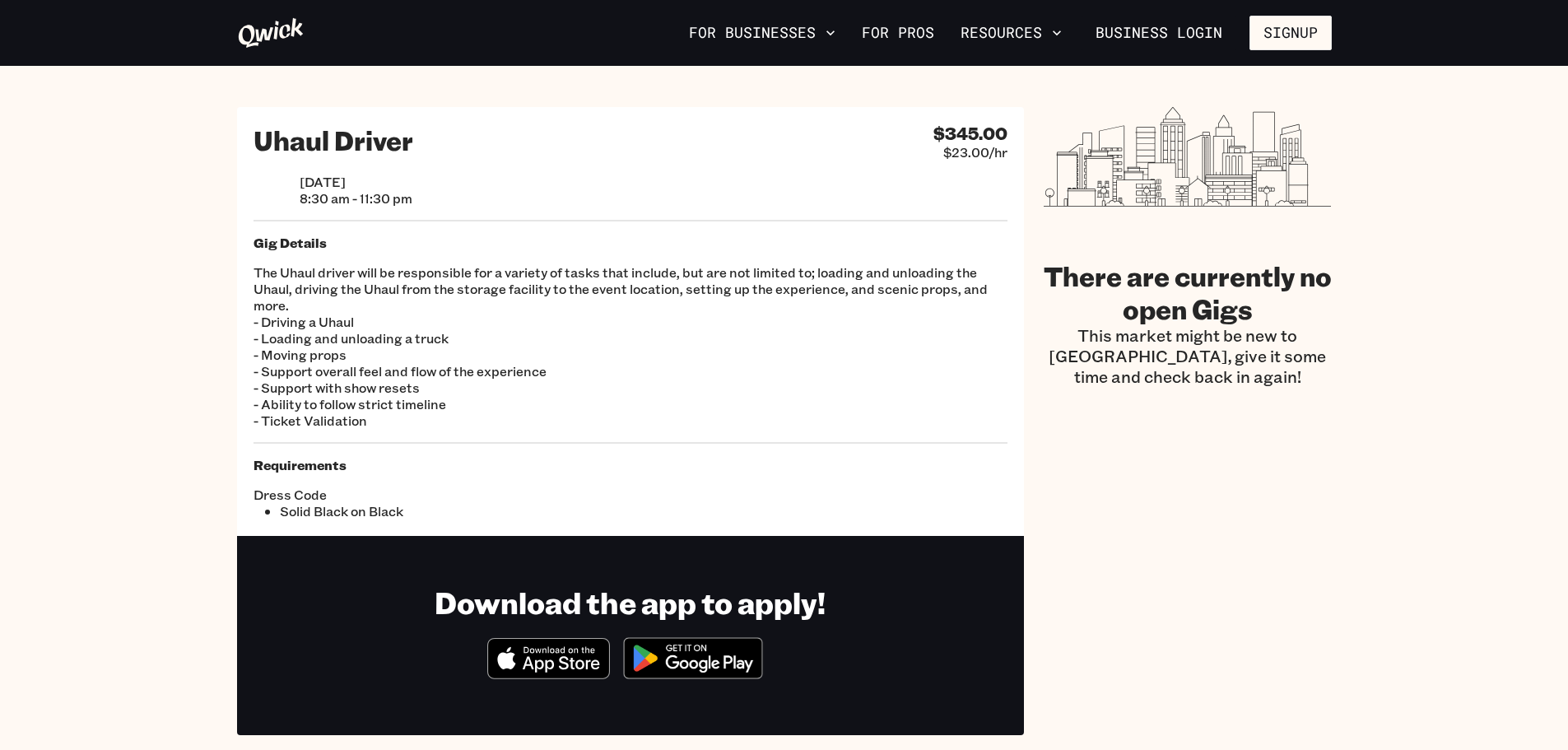
click at [798, 325] on p "The Uhaul driver will be responsible for a variety of tasks that include, but a…" at bounding box center [631, 346] width 754 height 164
click at [1283, 448] on div "There are currently no open Gigs This market might be new to Qwick, give it som…" at bounding box center [1187, 421] width 288 height 628
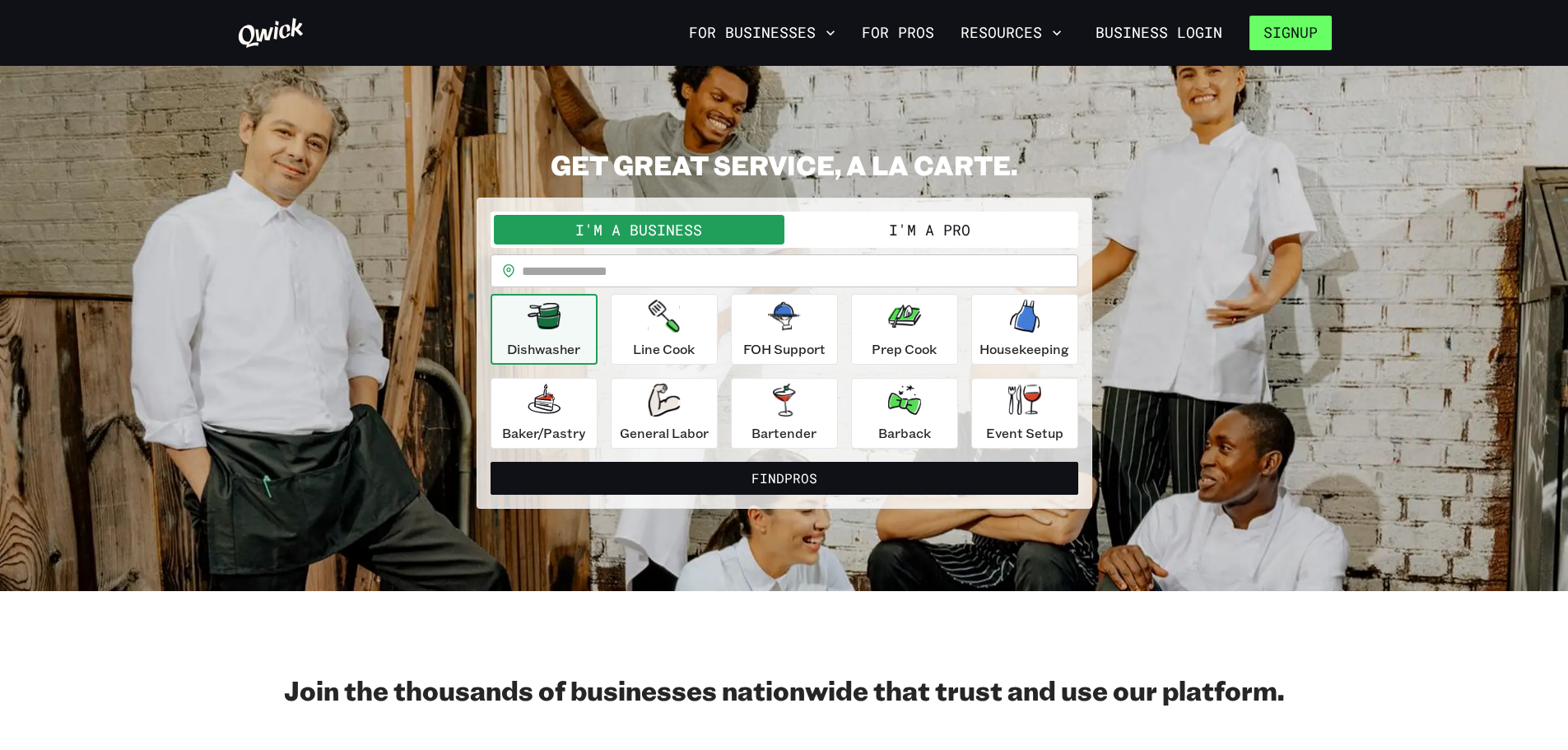
click at [1289, 36] on button "Signup" at bounding box center [1291, 32] width 83 height 34
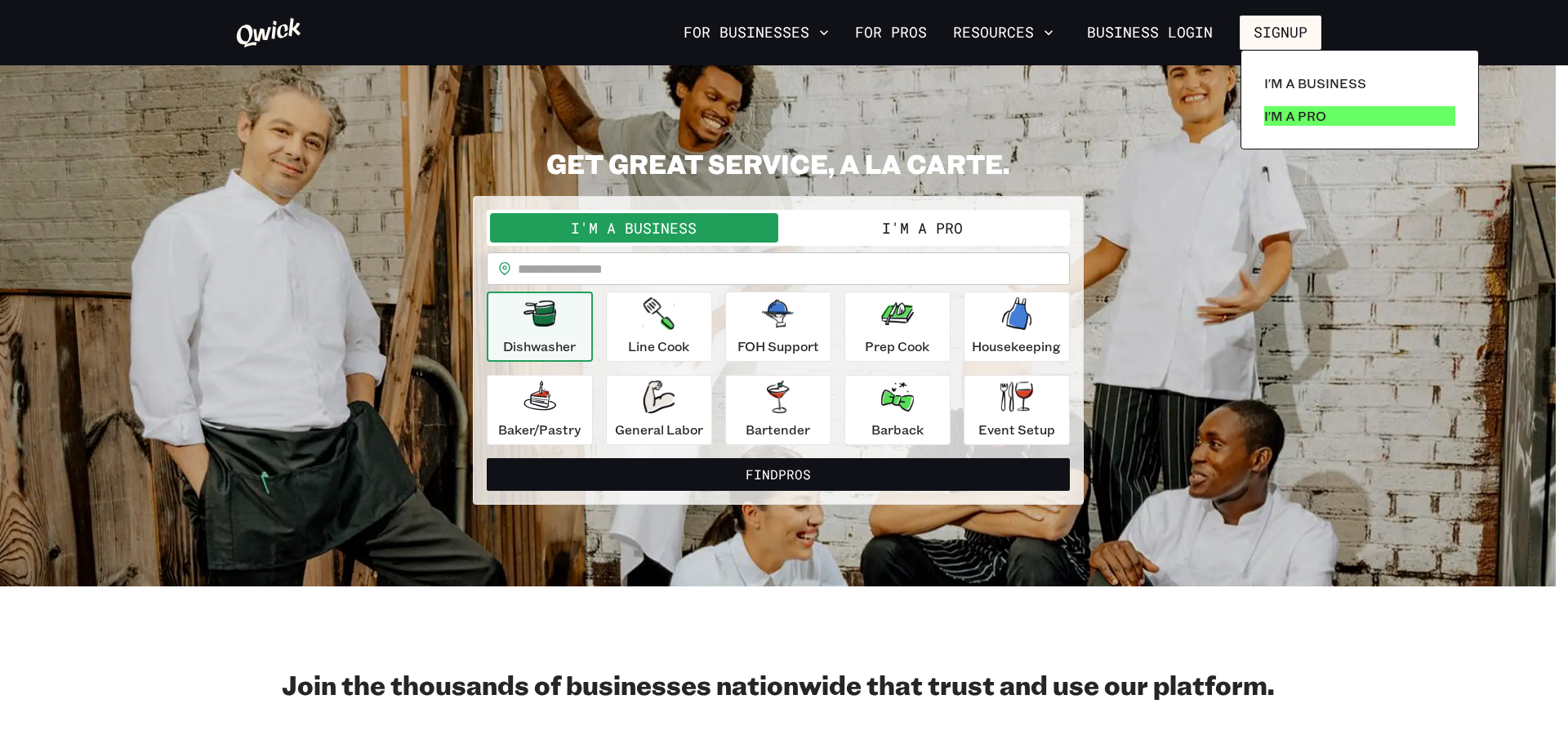
click at [1280, 125] on link "I'm a Pro" at bounding box center [1360, 116] width 204 height 33
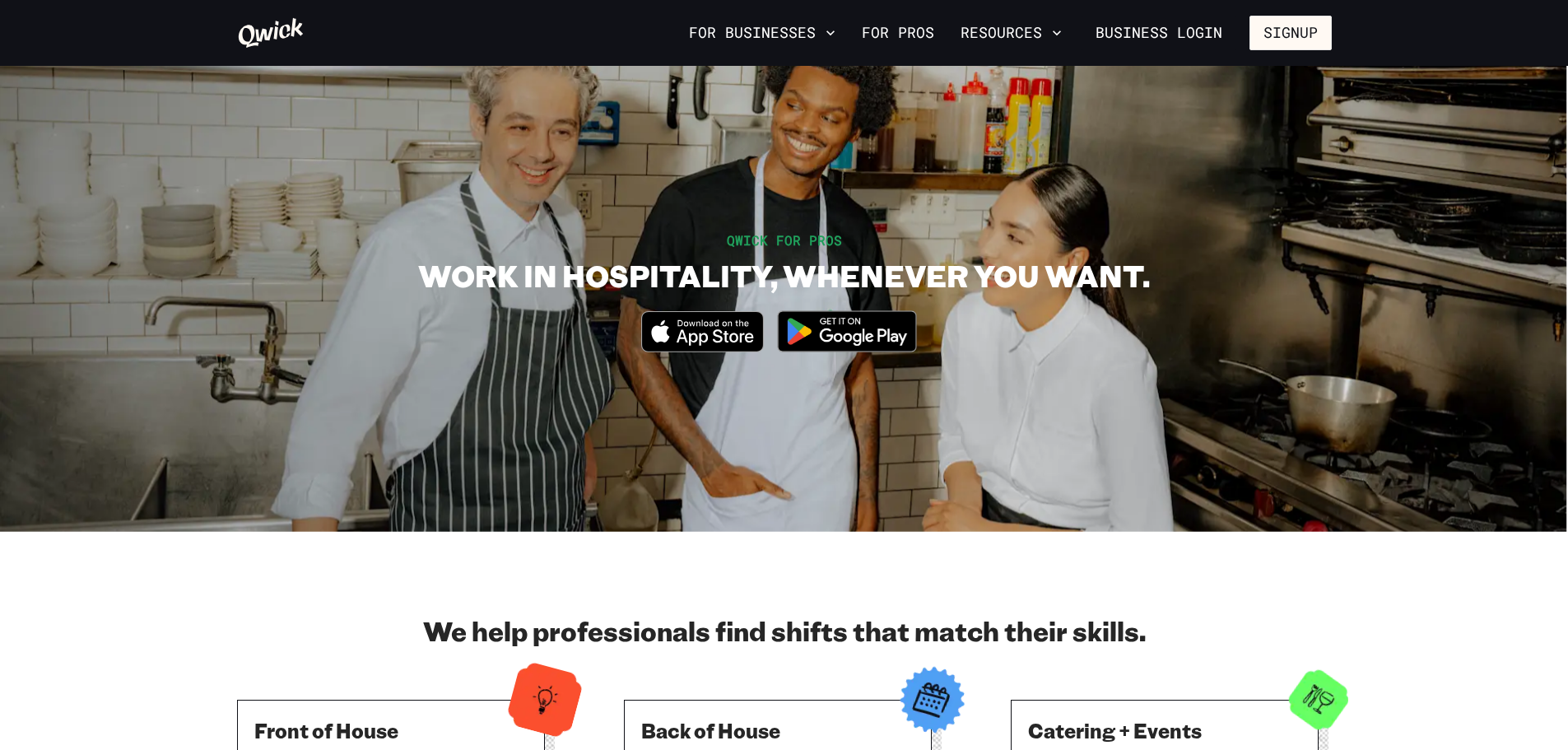
click at [794, 335] on img at bounding box center [847, 330] width 160 height 62
click at [675, 336] on icon "Download on the App Store" at bounding box center [702, 331] width 121 height 40
